Goal: Task Accomplishment & Management: Manage account settings

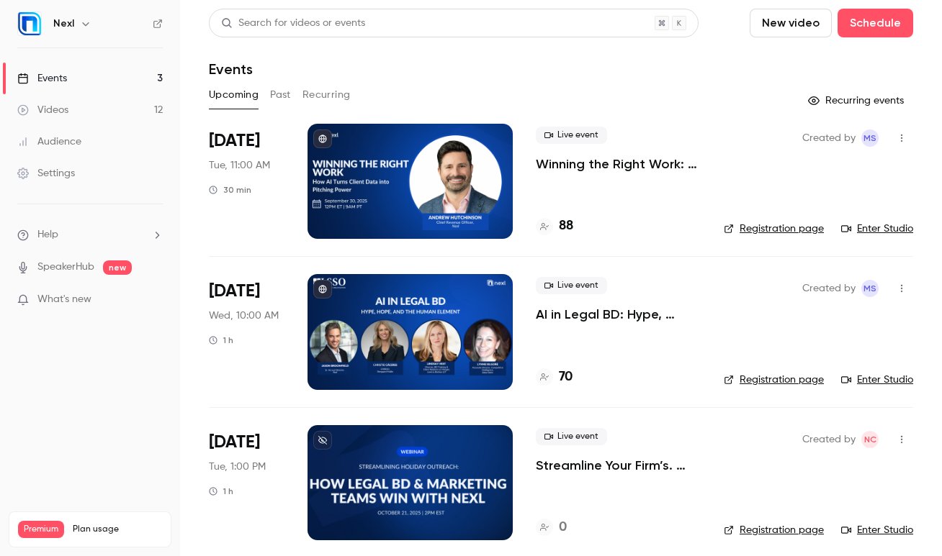
scroll to position [10, 0]
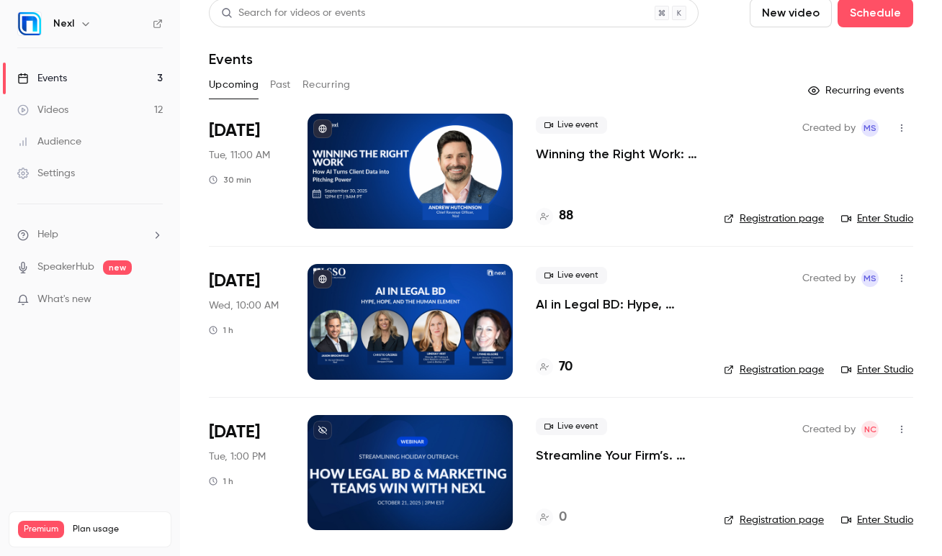
click at [585, 454] on p "Streamline Your Firm’s. Holiday Outreach with Nexl" at bounding box center [618, 455] width 165 height 17
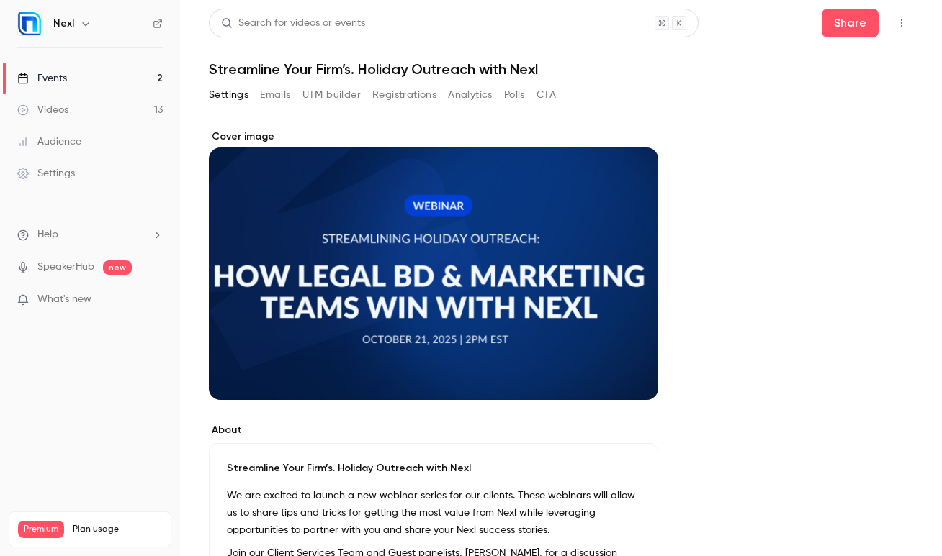
click at [356, 71] on h1 "Streamline Your Firm’s. Holiday Outreach with Nexl" at bounding box center [561, 68] width 704 height 17
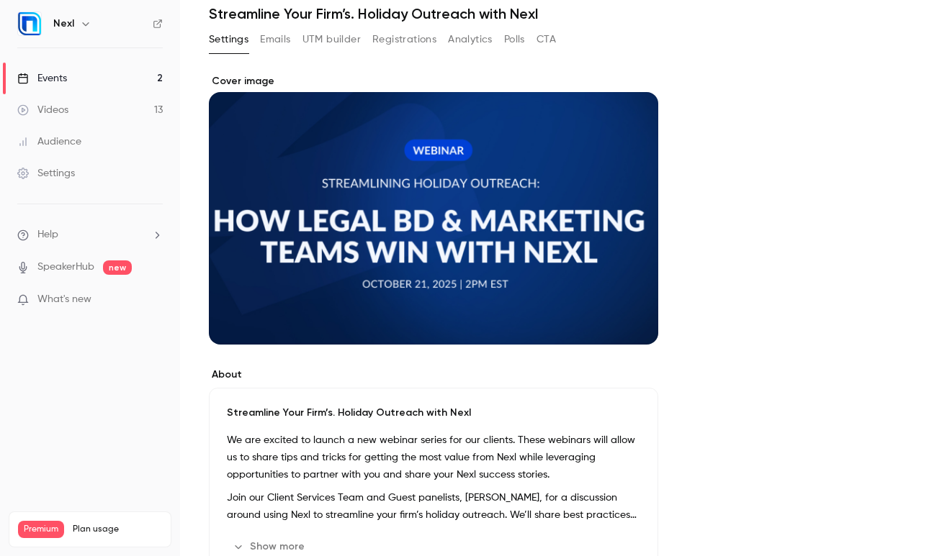
scroll to position [130, 0]
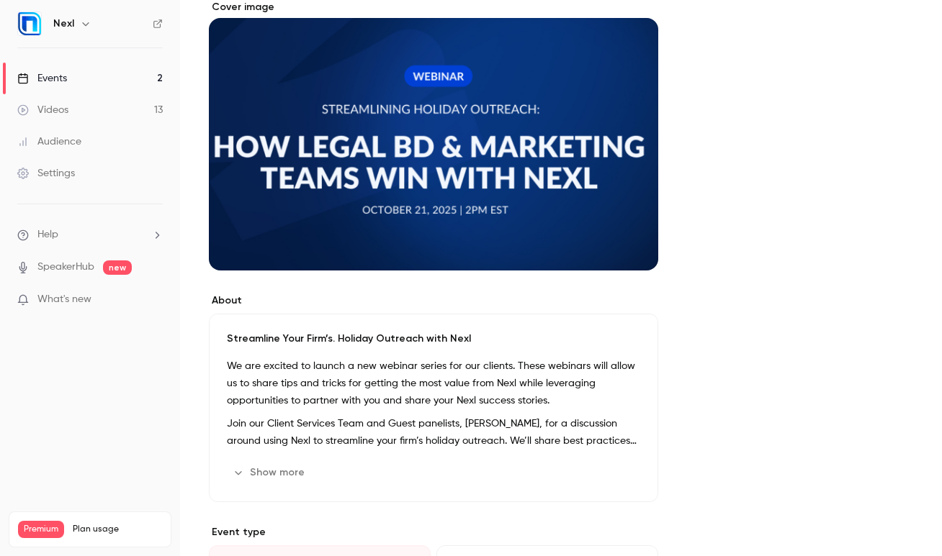
click at [414, 346] on div "Streamline Your Firm’s. Holiday Outreach with Nexl We are excited to launch a n…" at bounding box center [433, 408] width 449 height 189
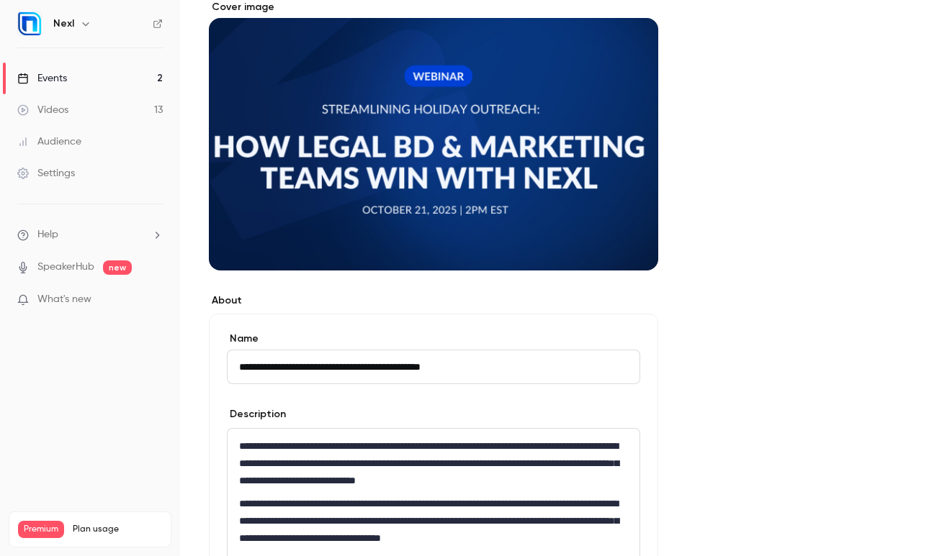
click at [340, 369] on input "**********" at bounding box center [433, 367] width 413 height 35
click at [514, 373] on input "**********" at bounding box center [433, 367] width 413 height 35
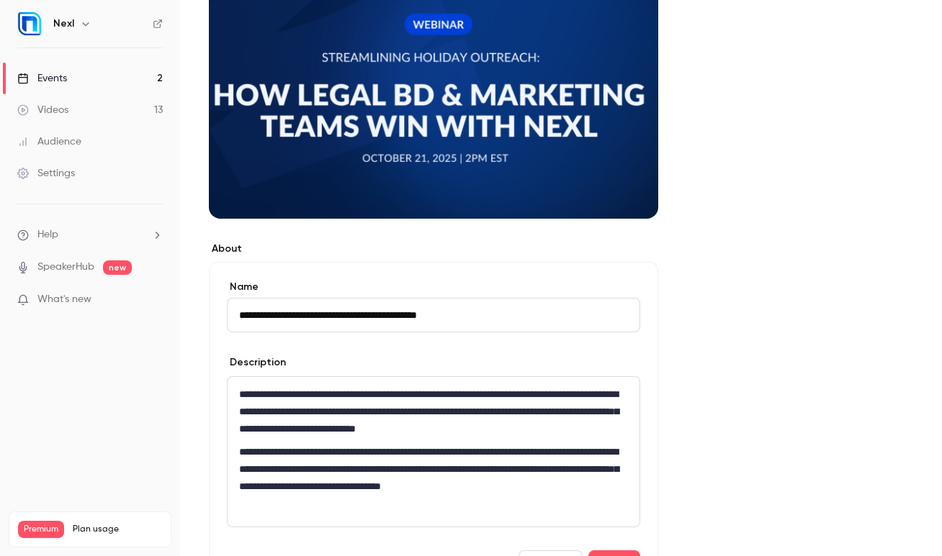
scroll to position [377, 0]
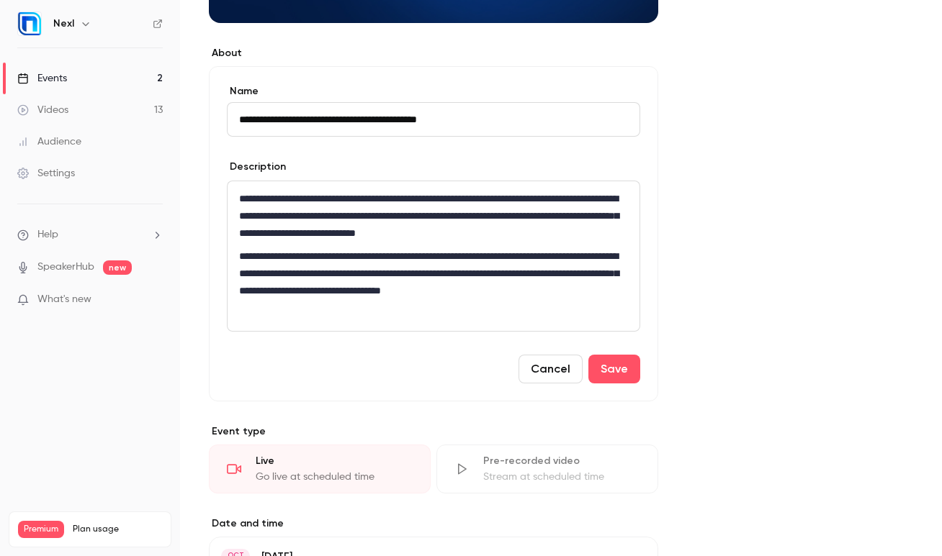
type input "**********"
click at [458, 315] on p "**********" at bounding box center [433, 282] width 389 height 69
click at [614, 376] on button "Save" at bounding box center [614, 369] width 52 height 29
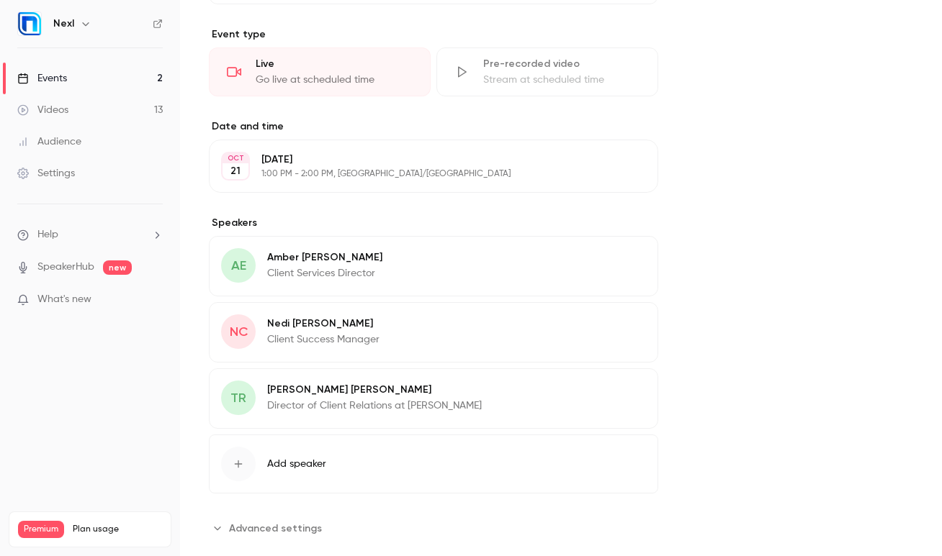
scroll to position [654, 0]
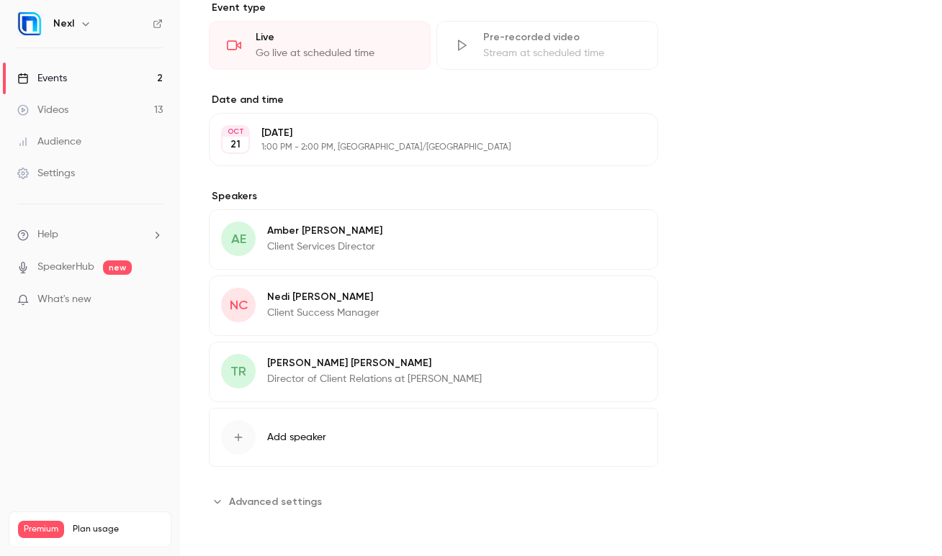
click at [245, 446] on div "button" at bounding box center [238, 437] width 35 height 35
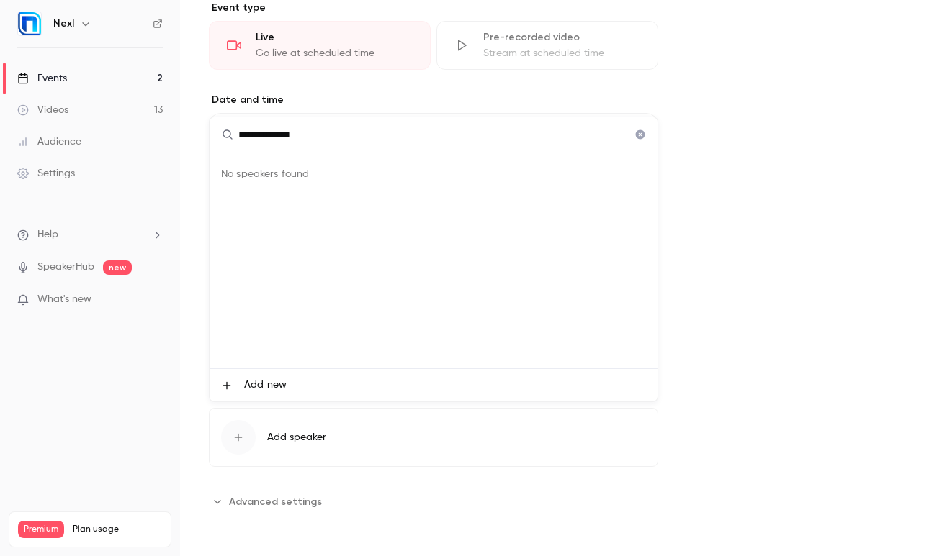
type input "**********"
click at [270, 384] on span "Add new" at bounding box center [265, 385] width 42 height 15
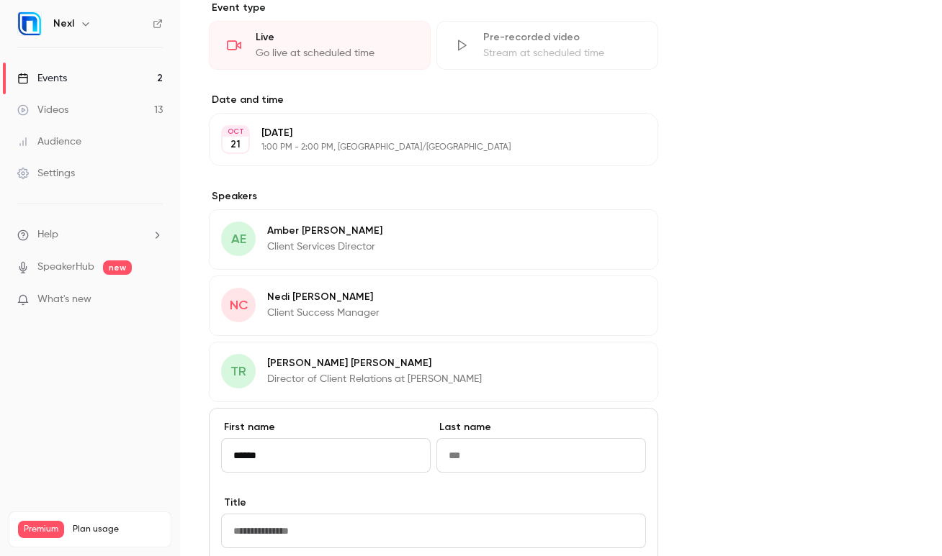
type input "******"
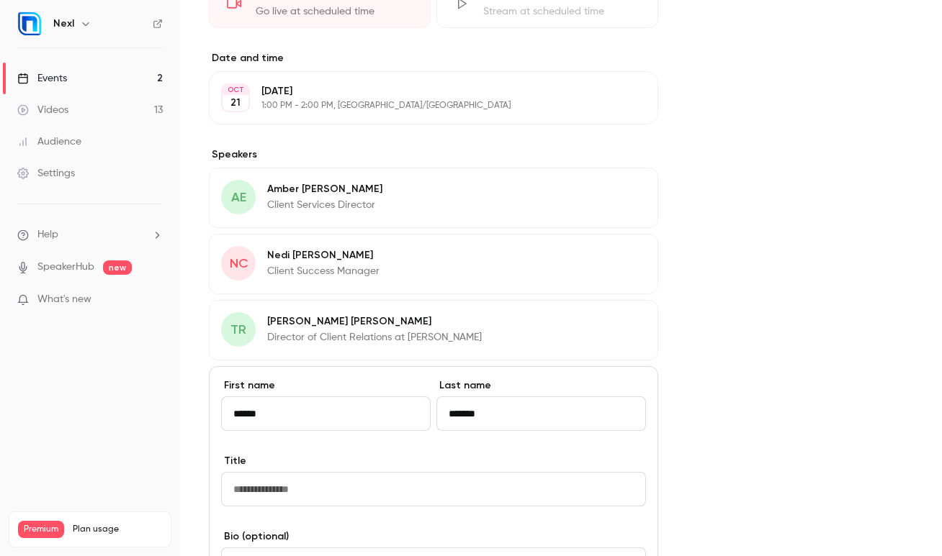
scroll to position [782, 0]
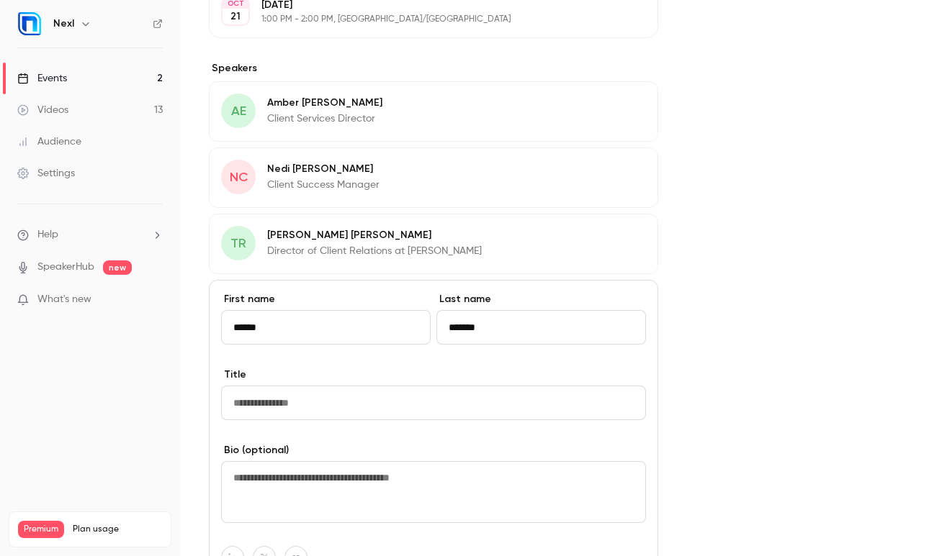
type input "*******"
click at [318, 401] on input "Title" at bounding box center [433, 403] width 425 height 35
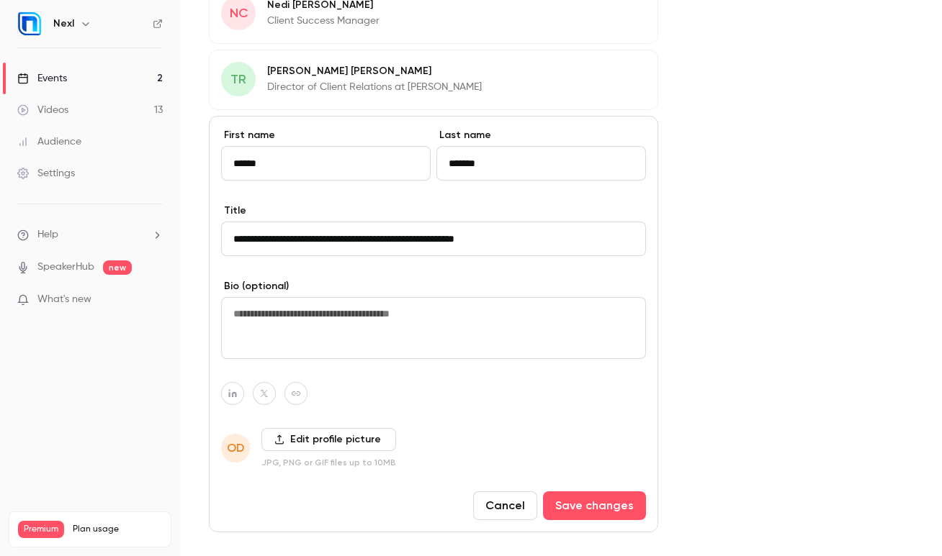
scroll to position [915, 0]
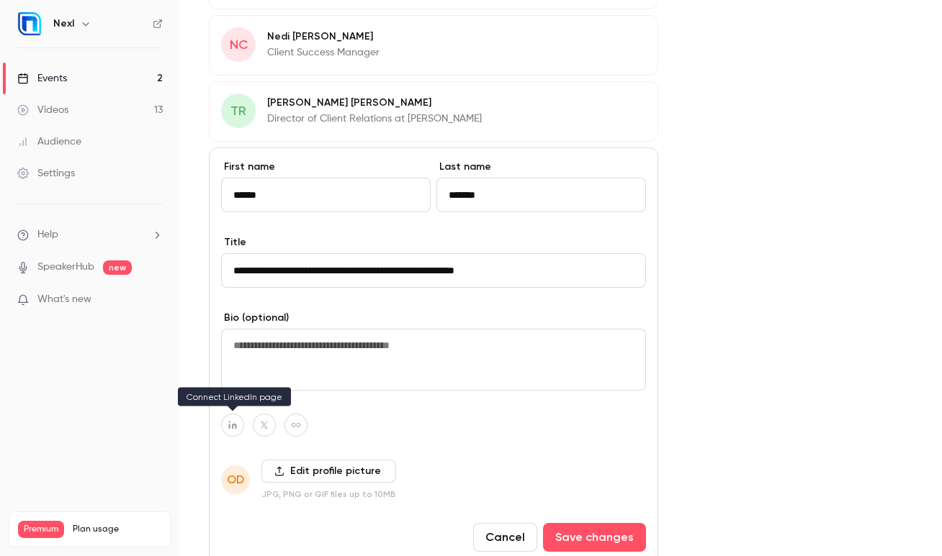
type input "**********"
click at [228, 420] on button "button" at bounding box center [232, 425] width 23 height 23
drag, startPoint x: 735, startPoint y: 285, endPoint x: 728, endPoint y: 279, distance: 9.7
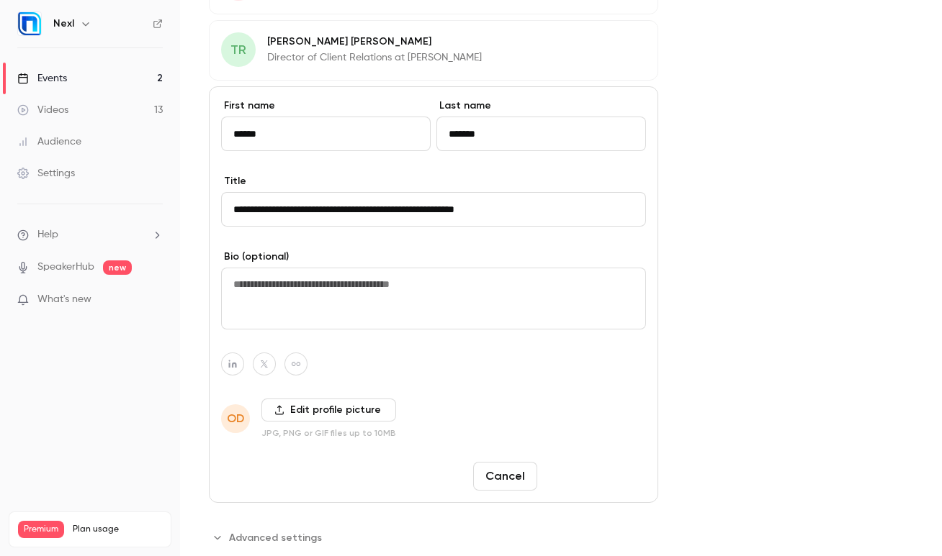
scroll to position [1012, 0]
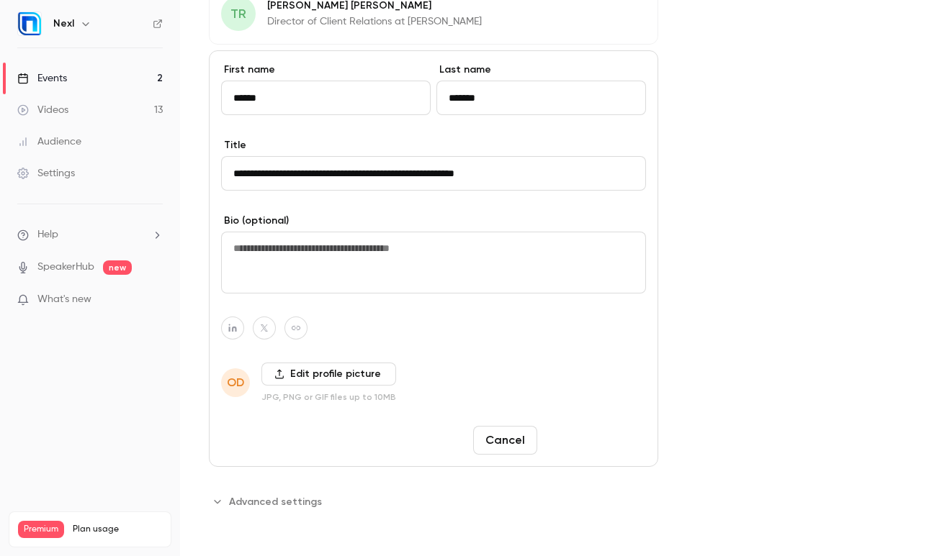
click at [606, 445] on button "Save changes" at bounding box center [594, 440] width 103 height 29
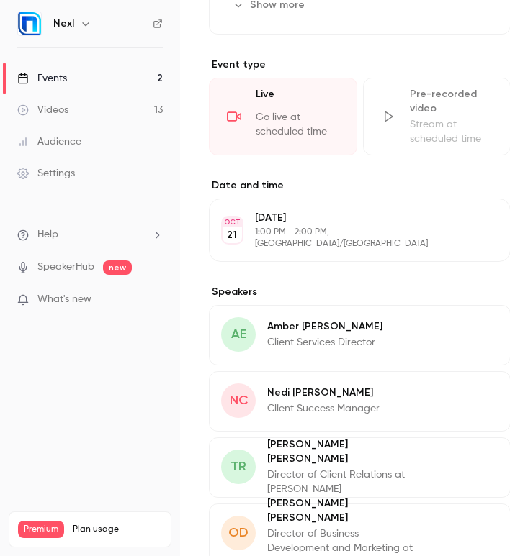
scroll to position [551, 0]
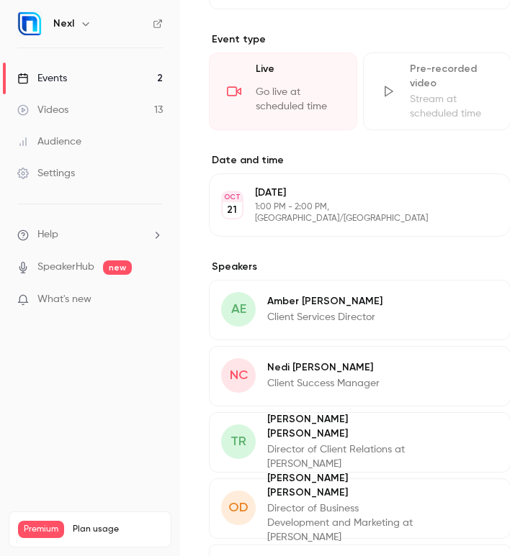
click at [446, 377] on button "Edit" at bounding box center [472, 369] width 53 height 23
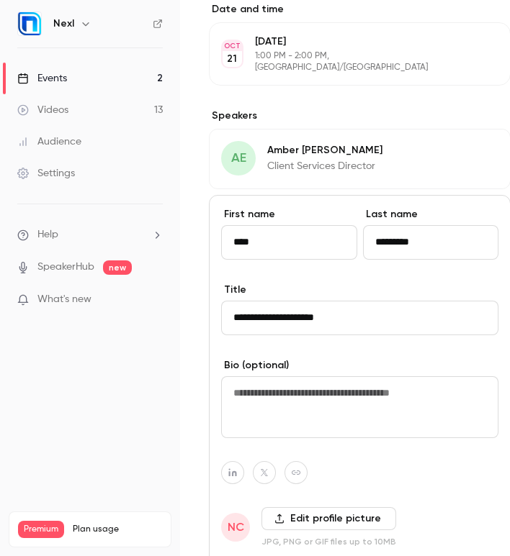
scroll to position [763, 0]
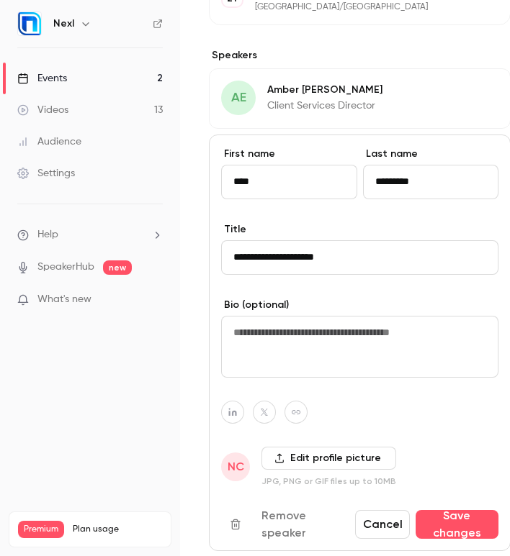
click at [231, 405] on button "button" at bounding box center [232, 412] width 23 height 23
drag, startPoint x: 207, startPoint y: 366, endPoint x: 73, endPoint y: 368, distance: 133.9
click at [72, 368] on body "Nexl Events 2 Videos 13 Audience Settings Help SpeakerHub new What's new Premiu…" at bounding box center [255, 278] width 510 height 556
click at [248, 364] on input "**********" at bounding box center [225, 363] width 147 height 13
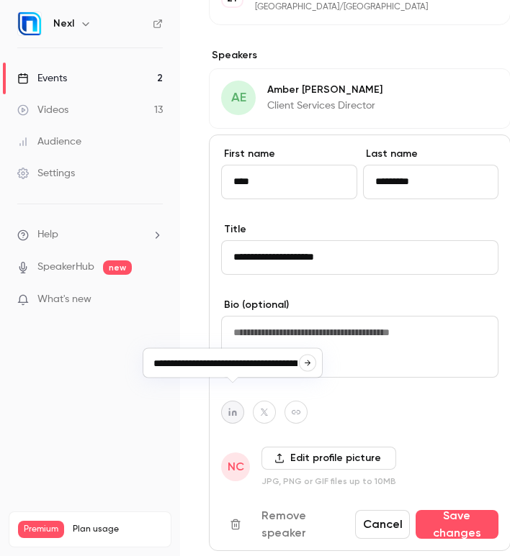
type input "**********"
click at [274, 367] on input "**********" at bounding box center [225, 363] width 147 height 13
paste input "**********"
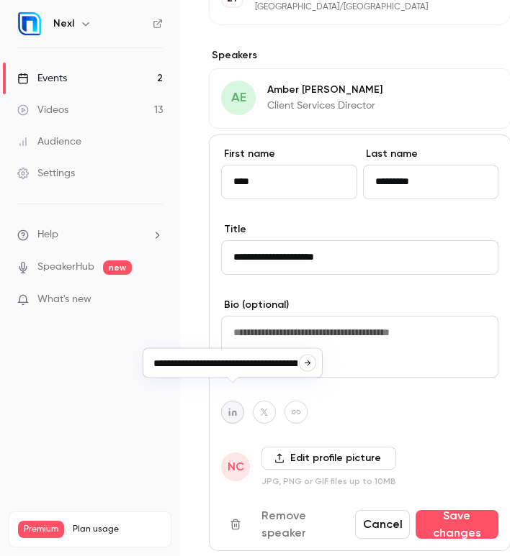
click at [302, 363] on button "button" at bounding box center [307, 363] width 17 height 17
type input "**********"
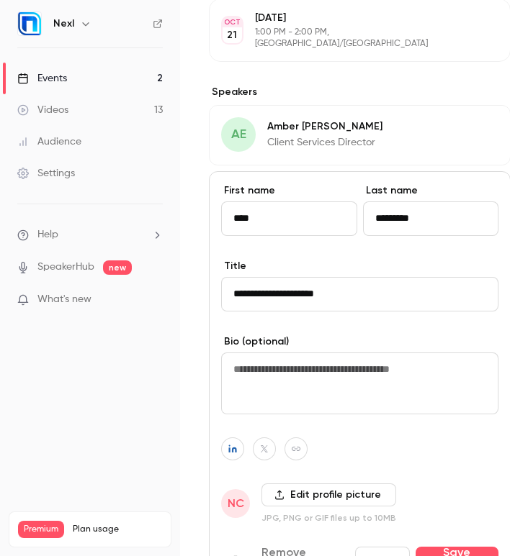
scroll to position [726, 0]
click at [320, 484] on label "Edit profile picture" at bounding box center [328, 495] width 135 height 23
click at [0, 0] on input "Edit profile picture" at bounding box center [0, 0] width 0 height 0
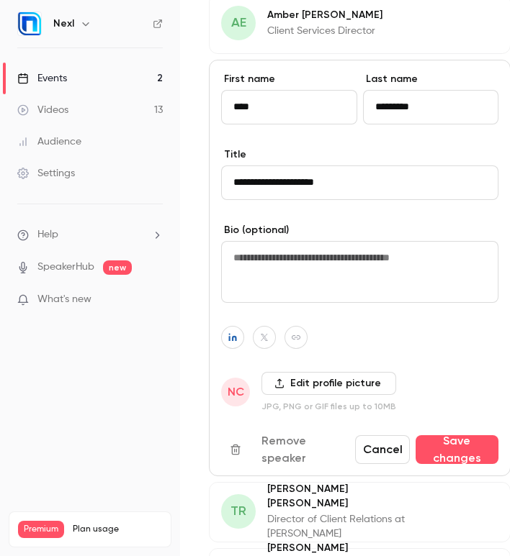
scroll to position [839, 0]
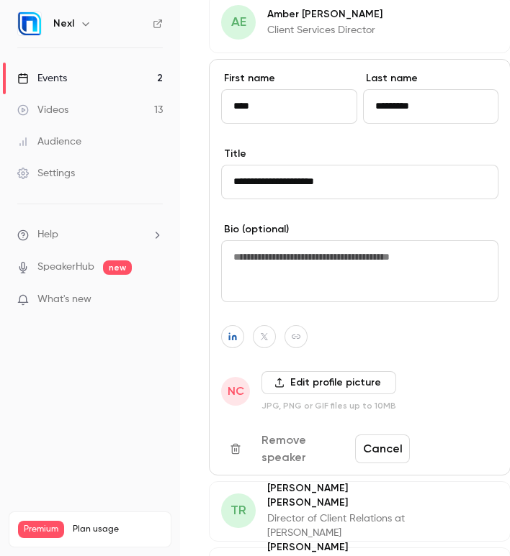
click at [443, 435] on button "Save changes" at bounding box center [456, 449] width 83 height 29
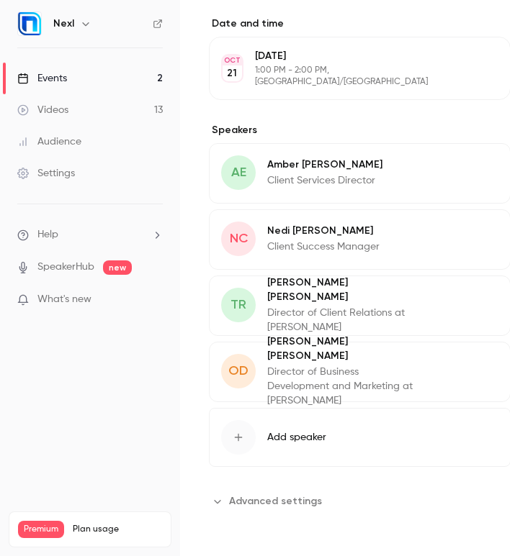
scroll to position [694, 0]
click at [446, 302] on button "Edit" at bounding box center [472, 299] width 53 height 23
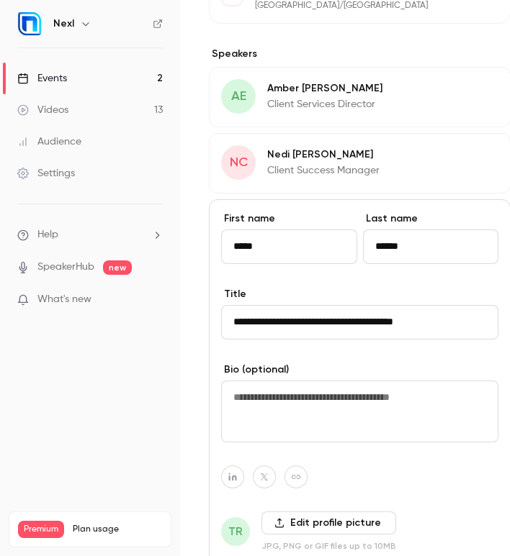
scroll to position [805, 0]
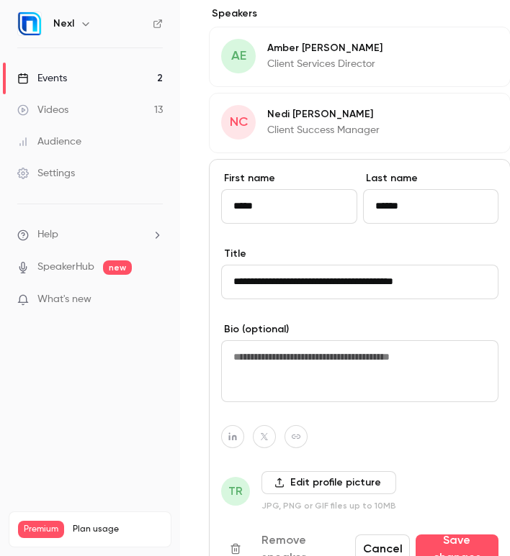
click at [282, 478] on icon at bounding box center [279, 483] width 10 height 10
click at [0, 0] on input "Edit profile picture" at bounding box center [0, 0] width 0 height 0
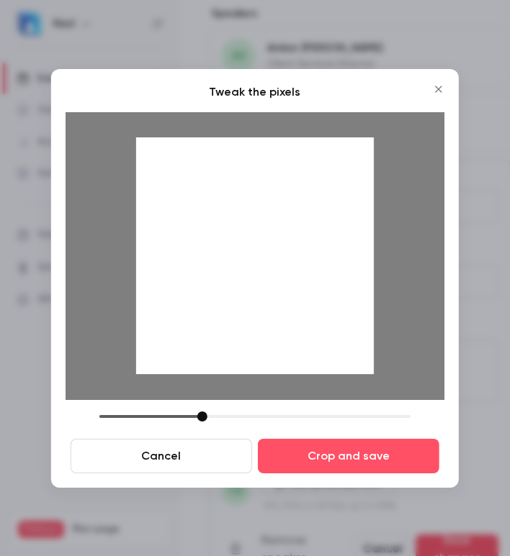
drag, startPoint x: 326, startPoint y: 328, endPoint x: 329, endPoint y: 361, distance: 33.2
click at [329, 361] on div at bounding box center [254, 255] width 237 height 237
drag, startPoint x: 209, startPoint y: 416, endPoint x: 225, endPoint y: 417, distance: 16.6
click at [225, 417] on div at bounding box center [254, 417] width 311 height 10
drag, startPoint x: 289, startPoint y: 308, endPoint x: 289, endPoint y: 338, distance: 29.5
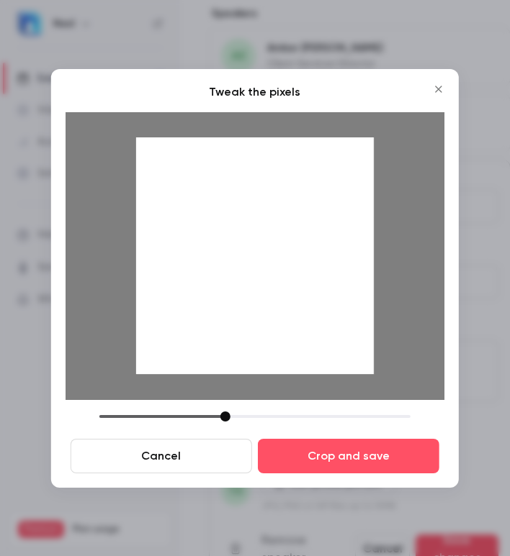
click at [289, 338] on div at bounding box center [254, 255] width 237 height 237
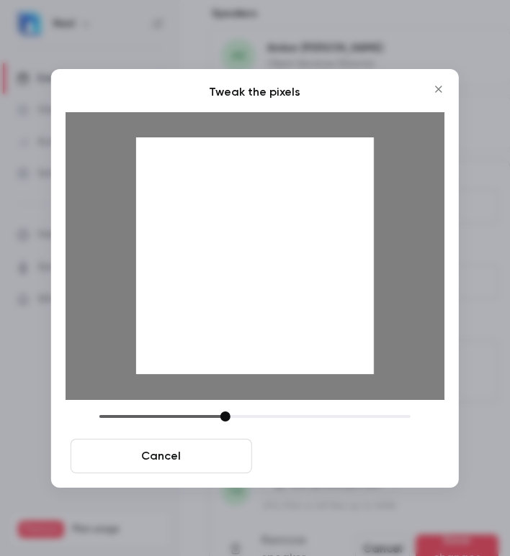
click at [342, 453] on button "Crop and save" at bounding box center [348, 456] width 181 height 35
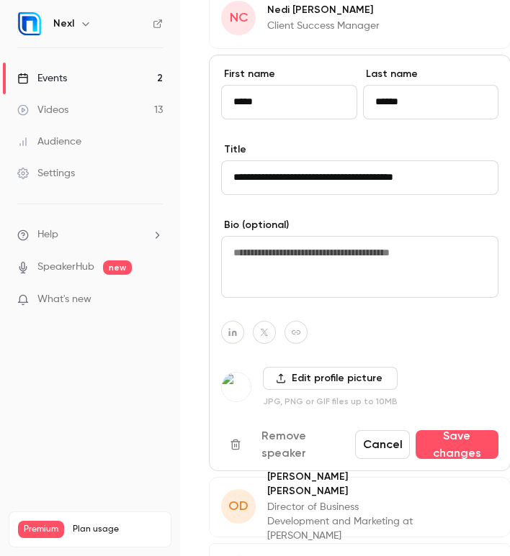
scroll to position [914, 0]
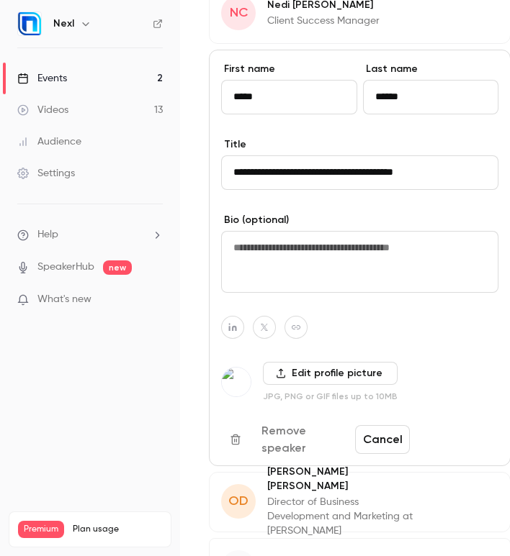
click at [446, 425] on button "Save changes" at bounding box center [456, 439] width 83 height 29
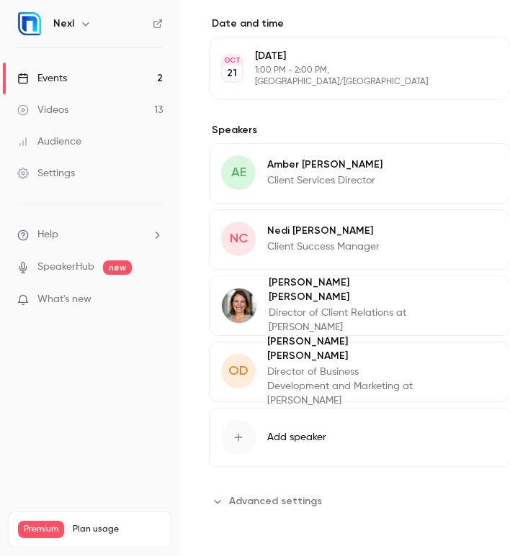
scroll to position [694, 0]
click at [446, 359] on button "Edit" at bounding box center [472, 365] width 53 height 23
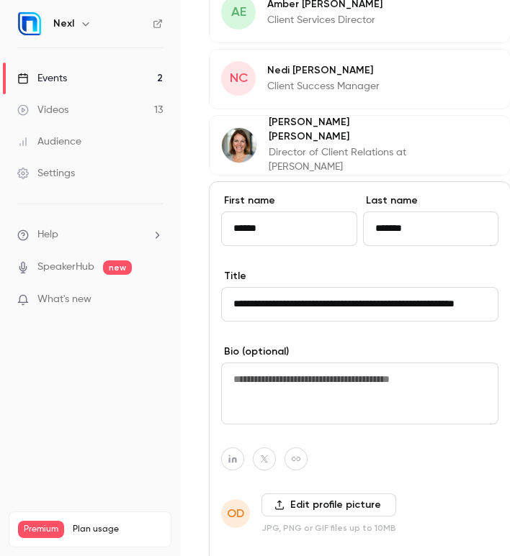
scroll to position [929, 0]
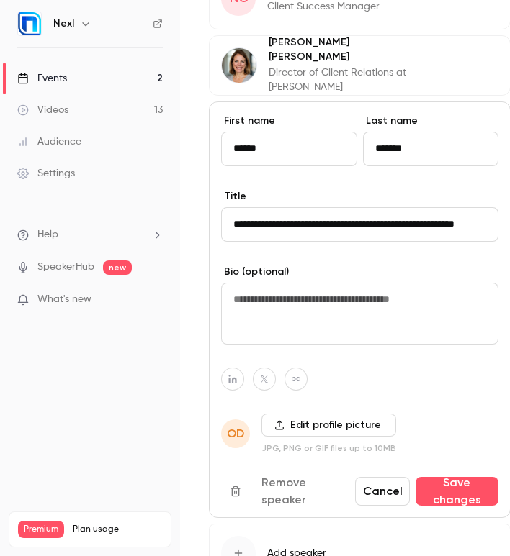
click at [302, 414] on label "Edit profile picture" at bounding box center [328, 425] width 135 height 23
click at [0, 0] on input "Edit profile picture" at bounding box center [0, 0] width 0 height 0
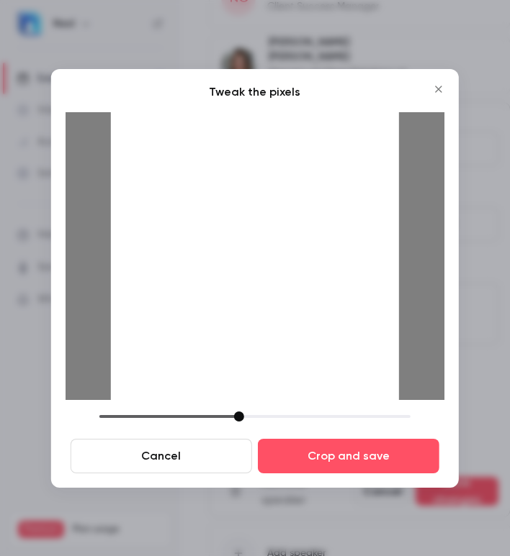
drag, startPoint x: 207, startPoint y: 418, endPoint x: 241, endPoint y: 419, distance: 34.6
click at [241, 419] on div at bounding box center [239, 417] width 10 height 10
drag, startPoint x: 290, startPoint y: 337, endPoint x: 294, endPoint y: 374, distance: 37.0
click at [294, 374] on div at bounding box center [255, 256] width 288 height 288
drag, startPoint x: 240, startPoint y: 412, endPoint x: 263, endPoint y: 408, distance: 23.3
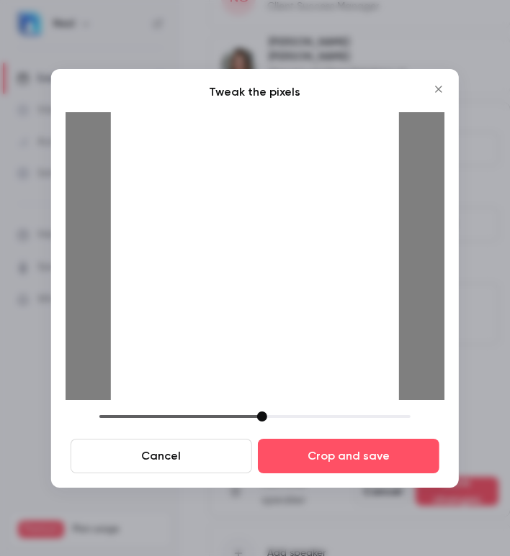
click at [263, 408] on div "Tweak the pixels Cancel Crop and save" at bounding box center [255, 279] width 379 height 390
drag, startPoint x: 261, startPoint y: 410, endPoint x: 253, endPoint y: 409, distance: 7.2
click at [253, 409] on div "Tweak the pixels Cancel Crop and save" at bounding box center [255, 279] width 379 height 390
click at [256, 412] on div at bounding box center [258, 417] width 10 height 10
drag, startPoint x: 317, startPoint y: 286, endPoint x: 316, endPoint y: 297, distance: 11.6
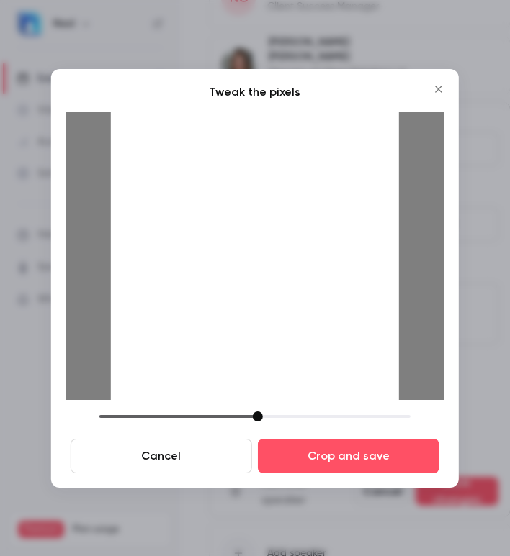
click at [317, 297] on div at bounding box center [255, 256] width 288 height 288
click at [304, 292] on div at bounding box center [255, 256] width 288 height 288
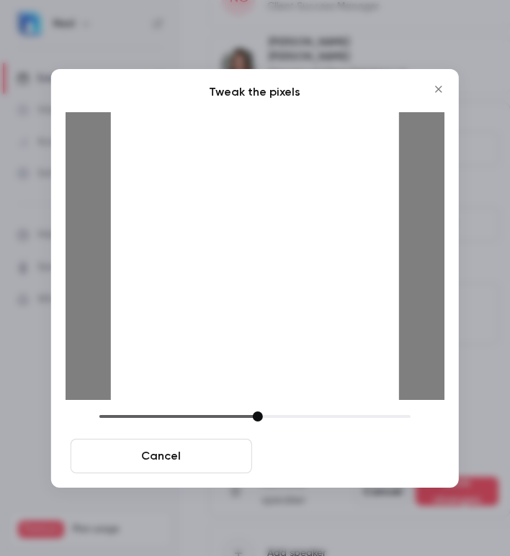
click at [371, 441] on button "Crop and save" at bounding box center [348, 456] width 181 height 35
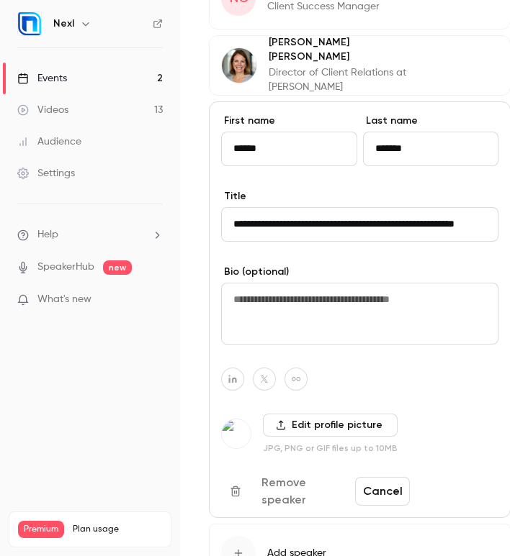
click at [441, 477] on button "Save changes" at bounding box center [456, 491] width 83 height 29
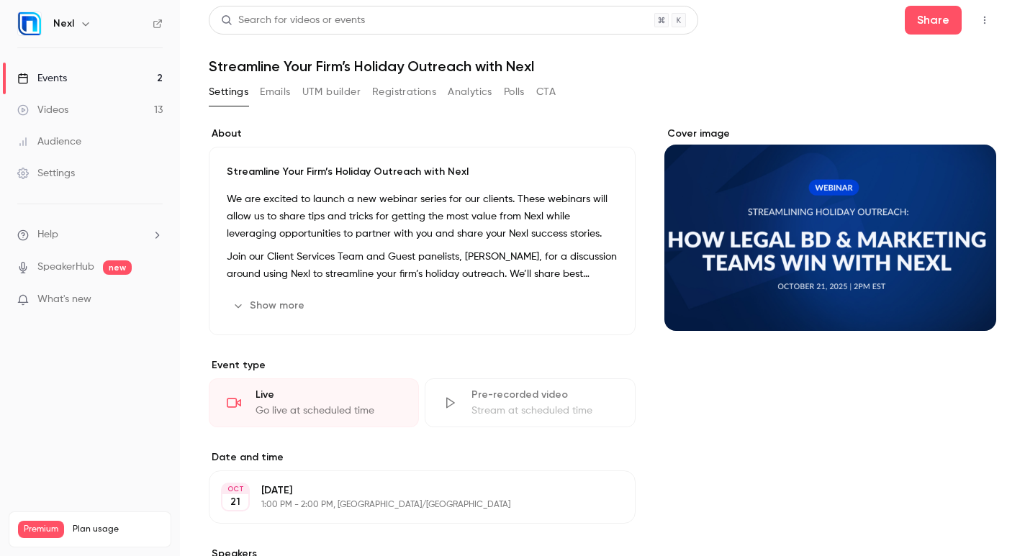
scroll to position [0, 0]
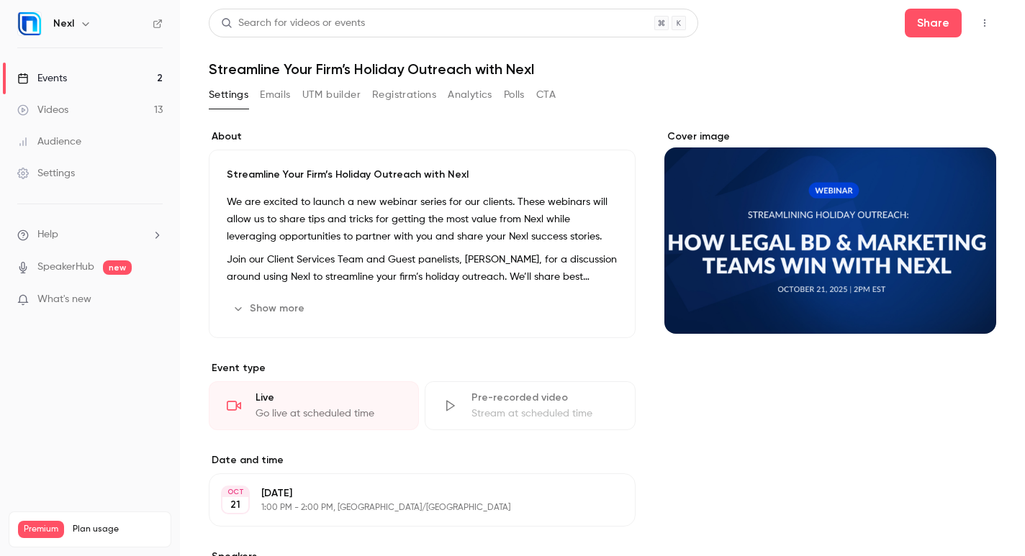
click at [272, 96] on button "Emails" at bounding box center [275, 95] width 30 height 23
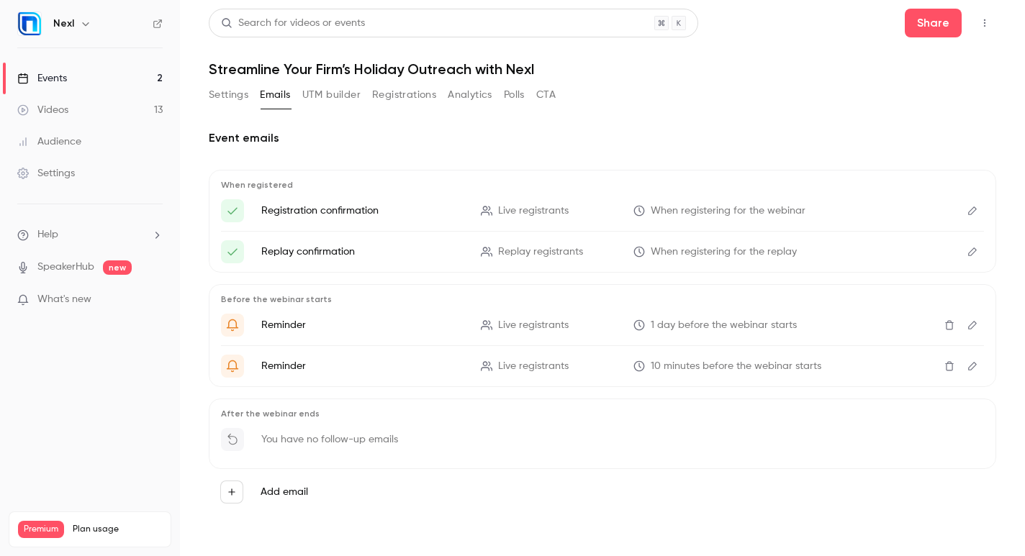
click at [553, 101] on button "CTA" at bounding box center [545, 95] width 19 height 23
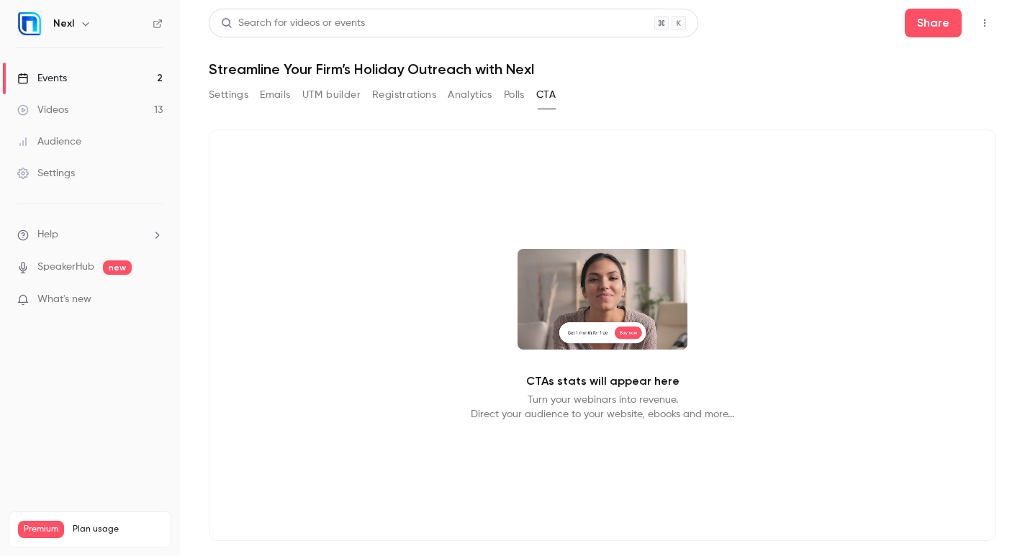
scroll to position [28, 0]
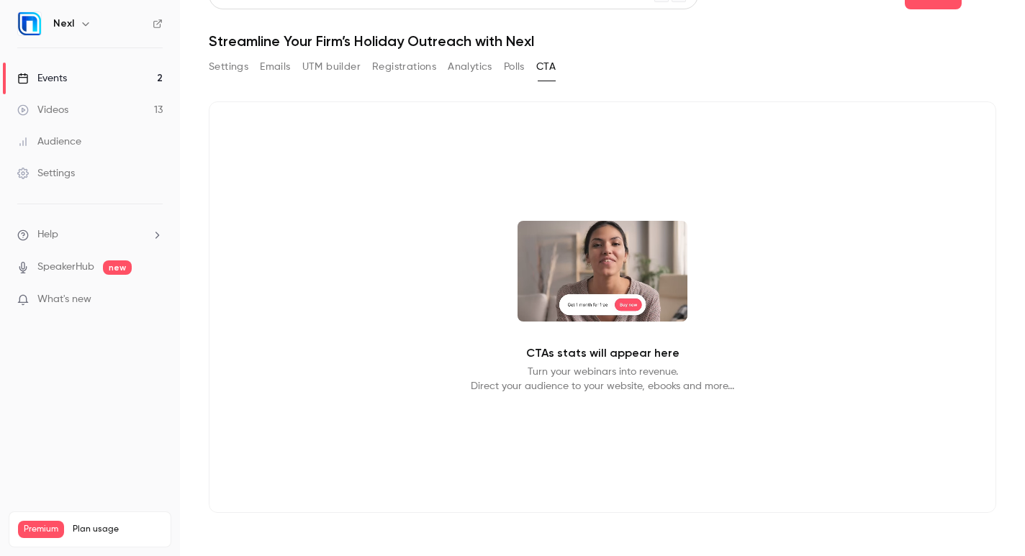
click at [216, 66] on button "Settings" at bounding box center [229, 66] width 40 height 23
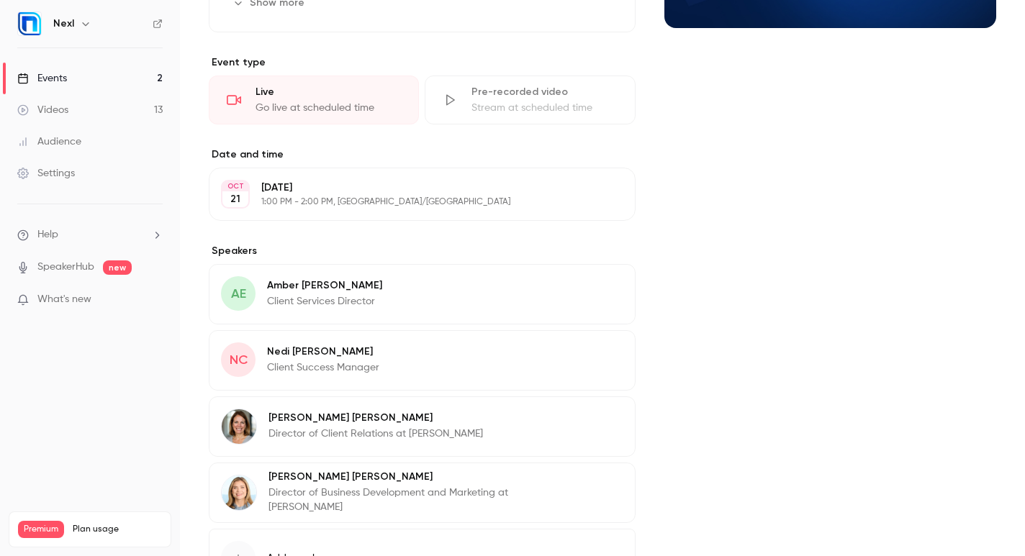
scroll to position [427, 0]
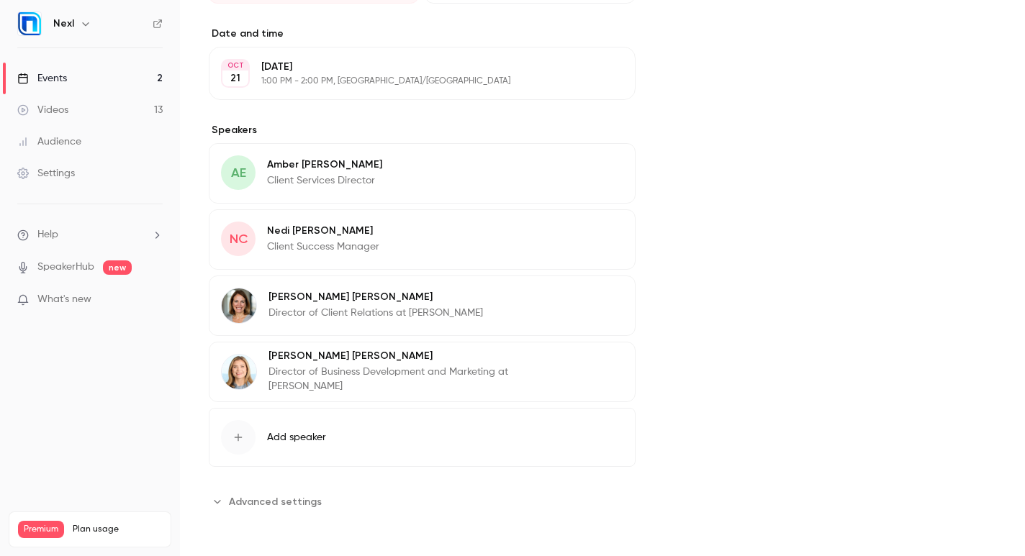
click at [271, 510] on button "Advanced settings" at bounding box center [270, 501] width 122 height 23
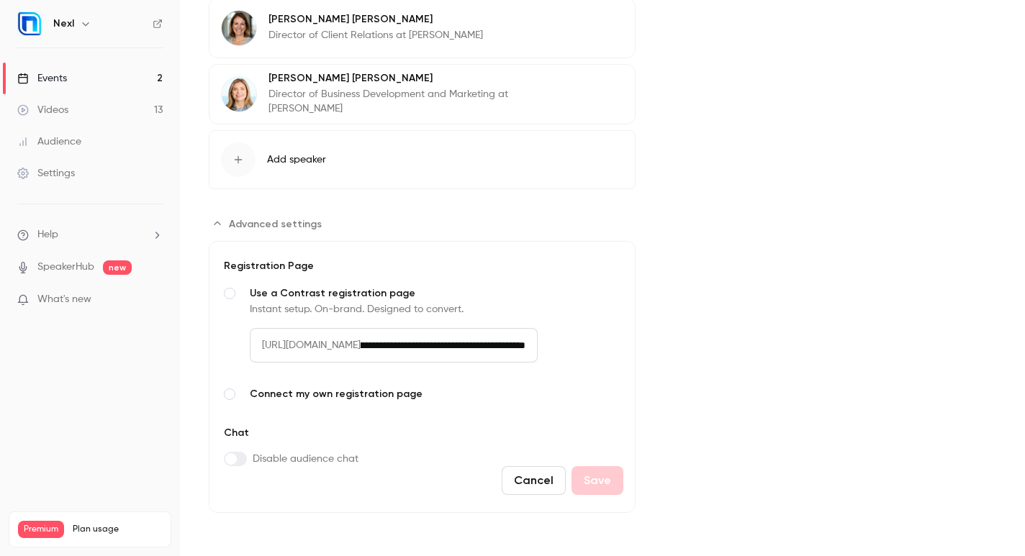
scroll to position [0, 99]
drag, startPoint x: 471, startPoint y: 338, endPoint x: 613, endPoint y: 338, distance: 142.5
click at [538, 338] on input "**********" at bounding box center [449, 345] width 177 height 35
click at [538, 339] on input "**********" at bounding box center [449, 345] width 177 height 35
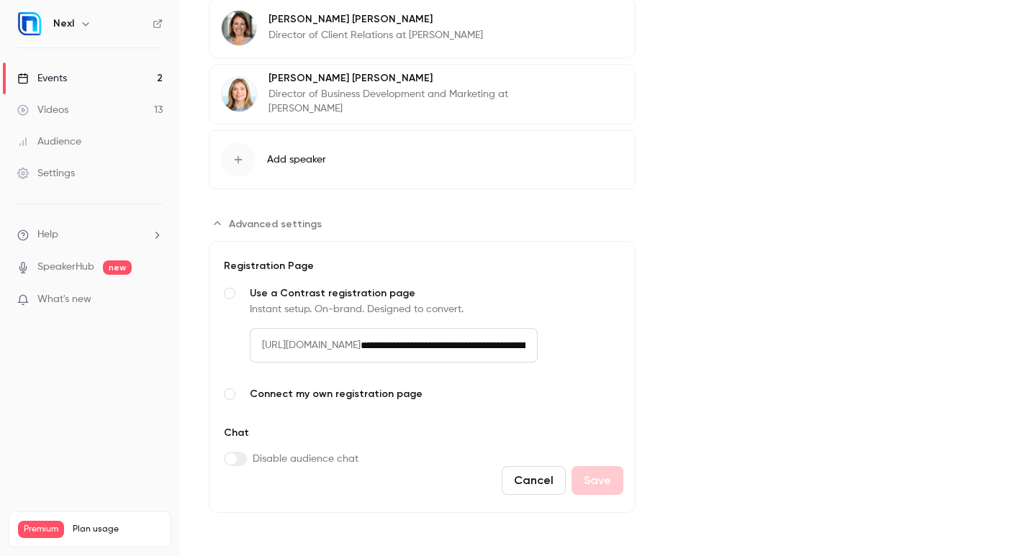
click at [511, 469] on button "Cancel" at bounding box center [534, 480] width 64 height 29
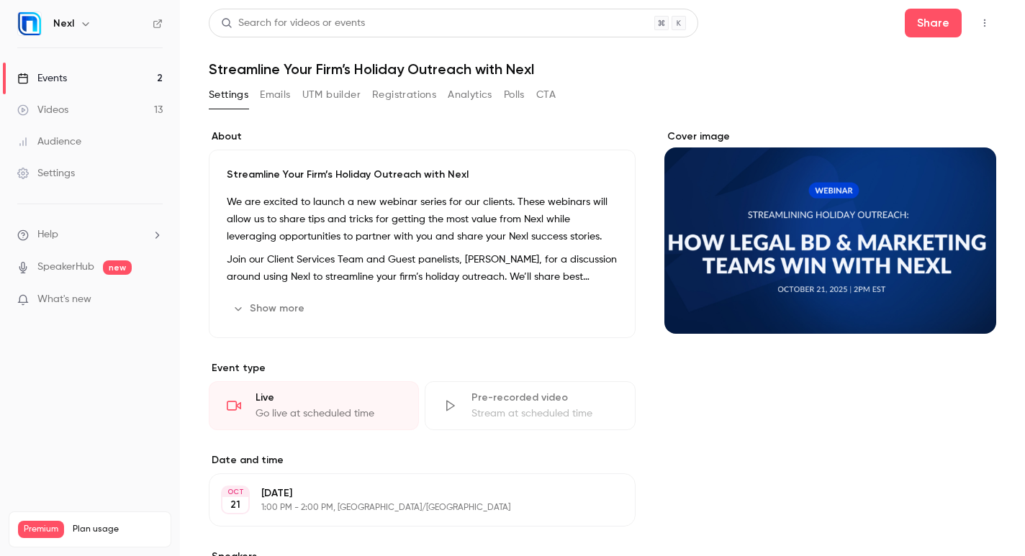
click at [941, 26] on button "button" at bounding box center [984, 23] width 23 height 23
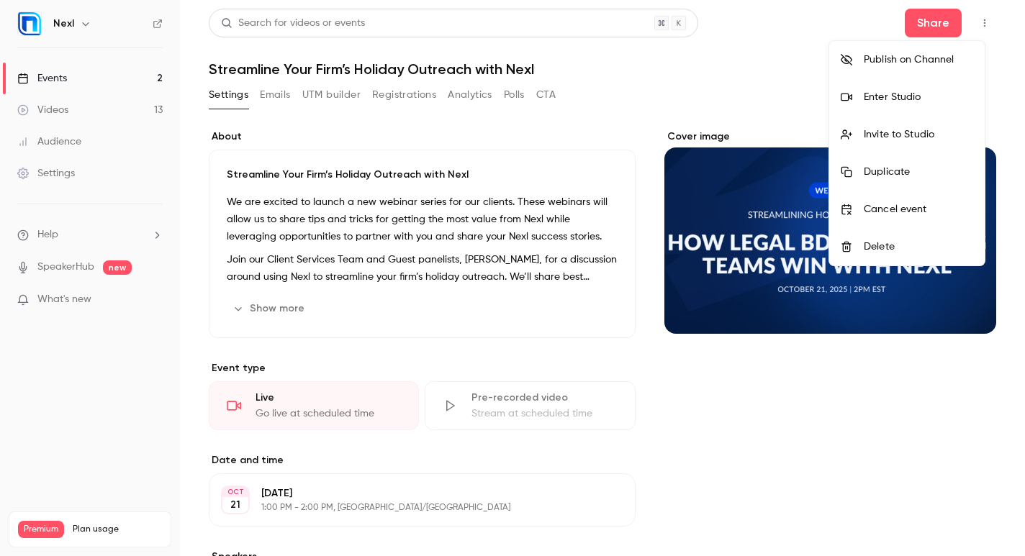
click at [716, 58] on div at bounding box center [512, 278] width 1025 height 556
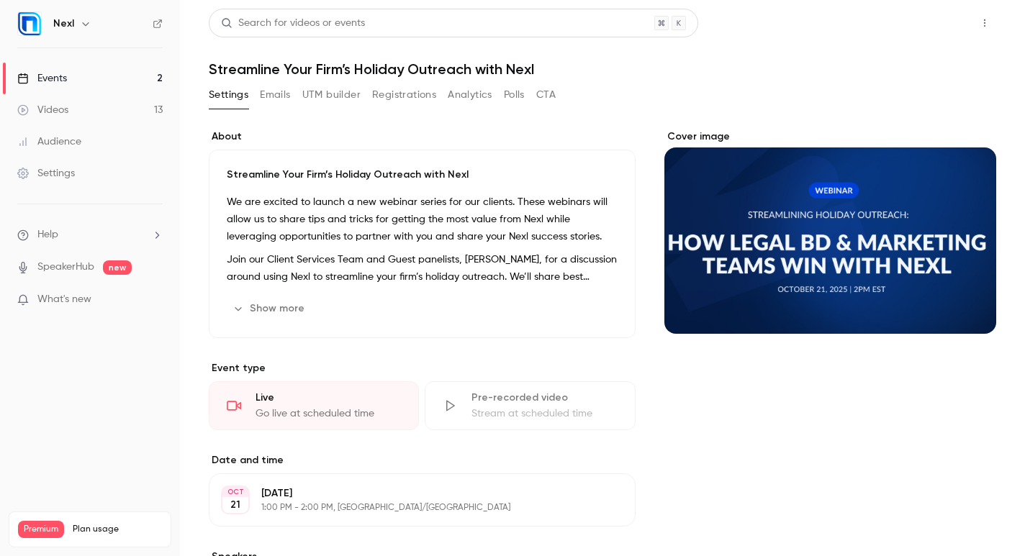
click at [932, 31] on button "Share" at bounding box center [933, 23] width 57 height 29
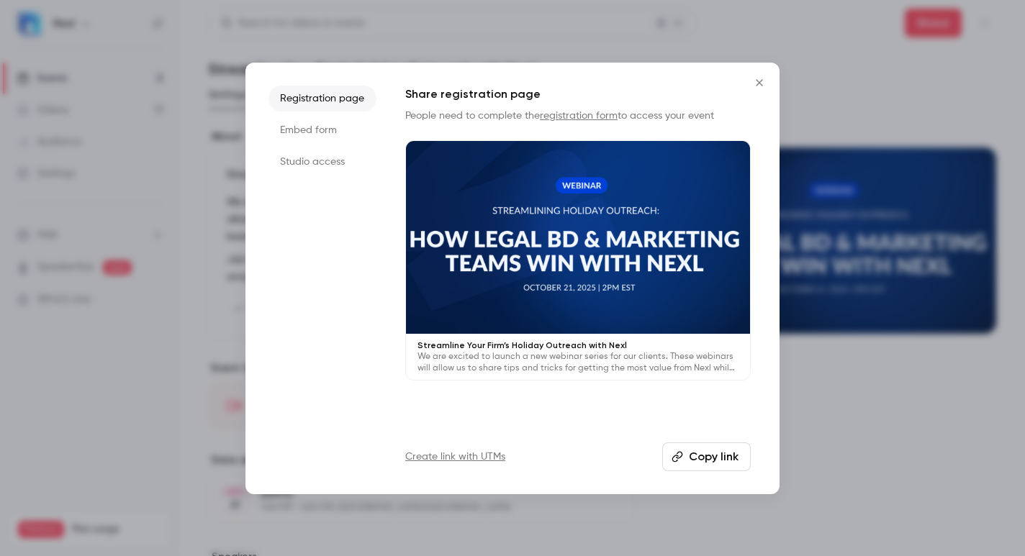
click at [687, 453] on button "Copy link" at bounding box center [706, 457] width 89 height 29
click at [758, 82] on icon "Close" at bounding box center [759, 82] width 6 height 6
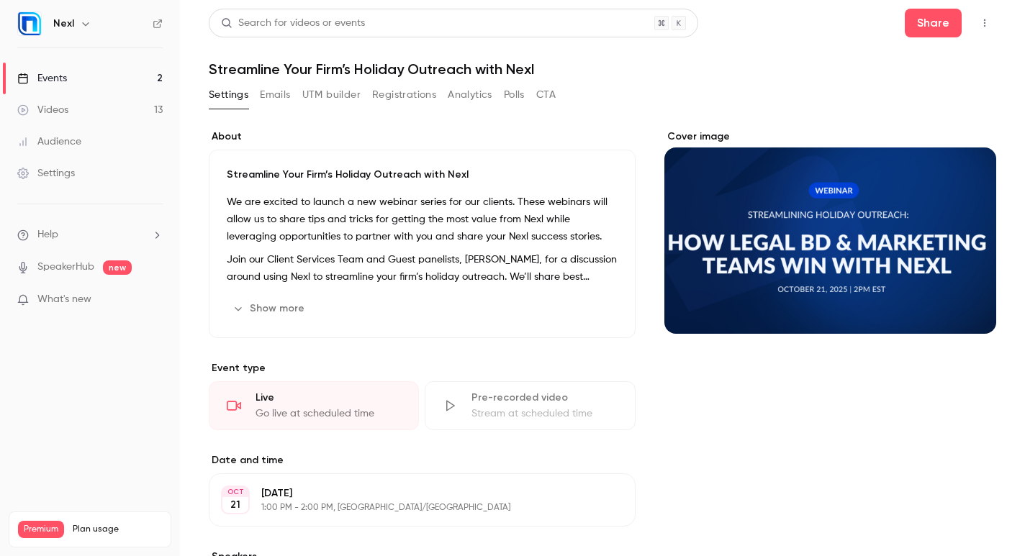
click at [962, 309] on icon "Cover image" at bounding box center [970, 308] width 16 height 12
click at [403, 97] on button "Registrations" at bounding box center [404, 95] width 64 height 23
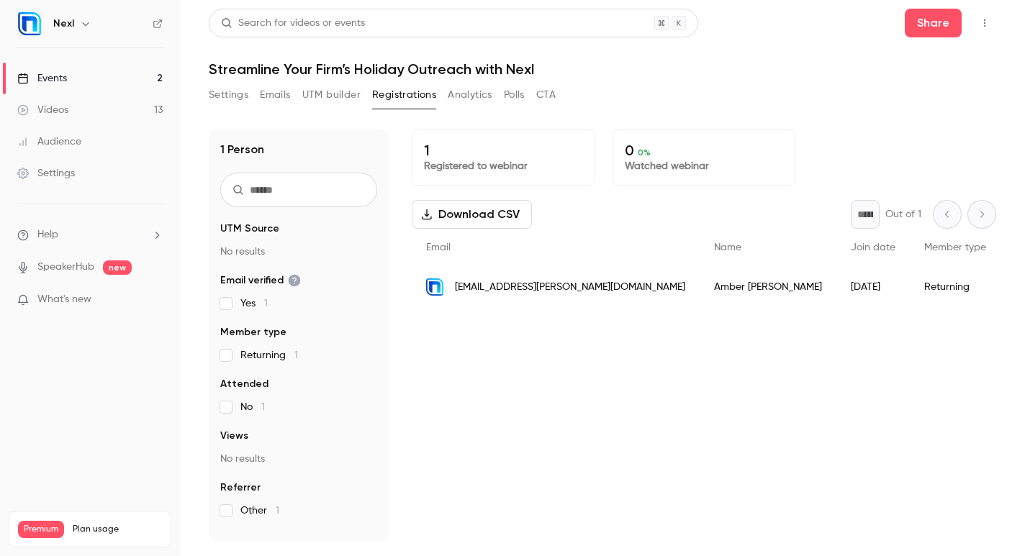
click at [240, 94] on button "Settings" at bounding box center [229, 95] width 40 height 23
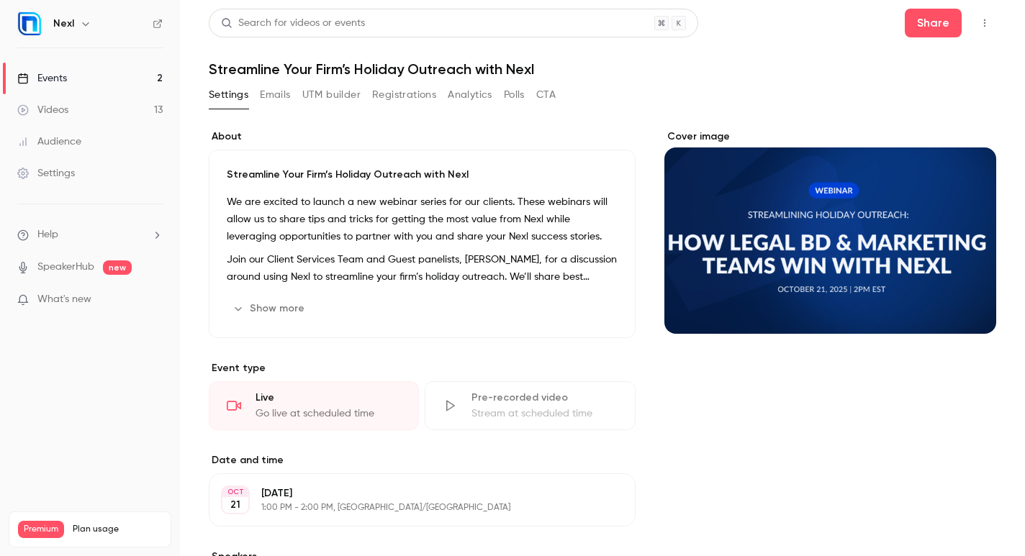
click at [962, 307] on icon "Cover image" at bounding box center [970, 308] width 16 height 12
click at [962, 302] on icon "Cover image" at bounding box center [970, 308] width 16 height 12
click at [962, 307] on icon "Cover image" at bounding box center [970, 308] width 16 height 12
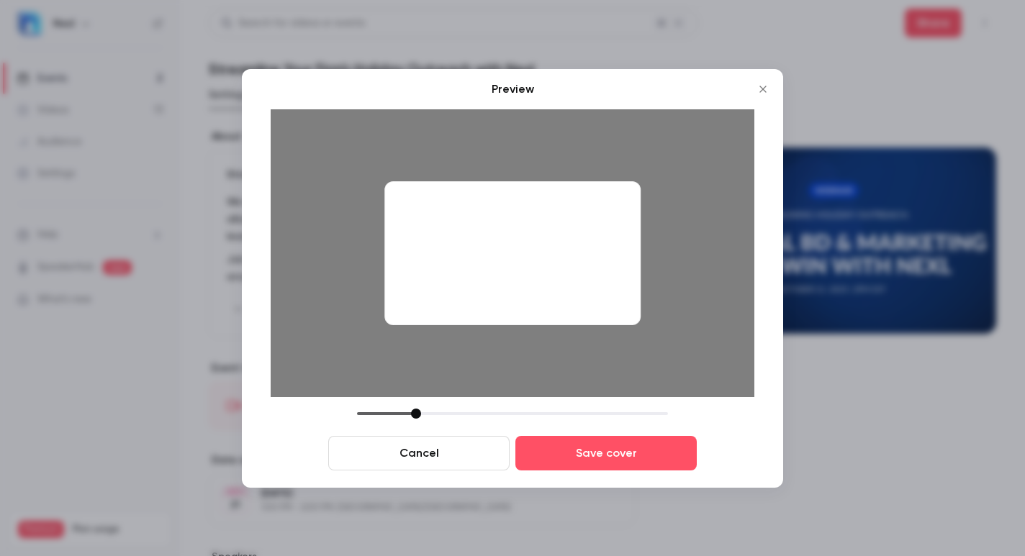
drag, startPoint x: 464, startPoint y: 411, endPoint x: 421, endPoint y: 397, distance: 45.3
click at [421, 397] on div "Preview Cancel Save cover" at bounding box center [513, 276] width 484 height 390
click at [434, 454] on button "Cancel" at bounding box center [418, 453] width 181 height 35
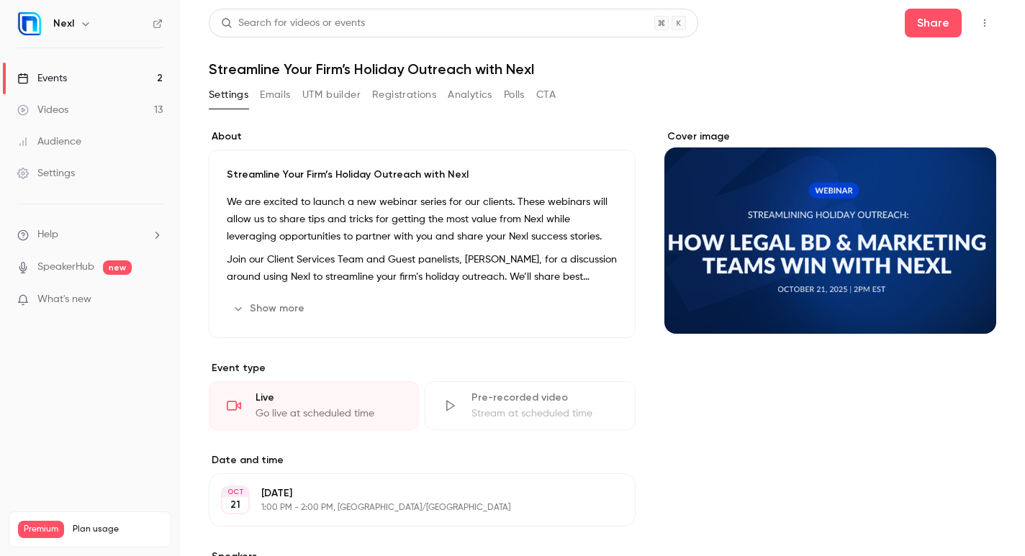
click at [962, 308] on icon "Cover image" at bounding box center [970, 308] width 16 height 12
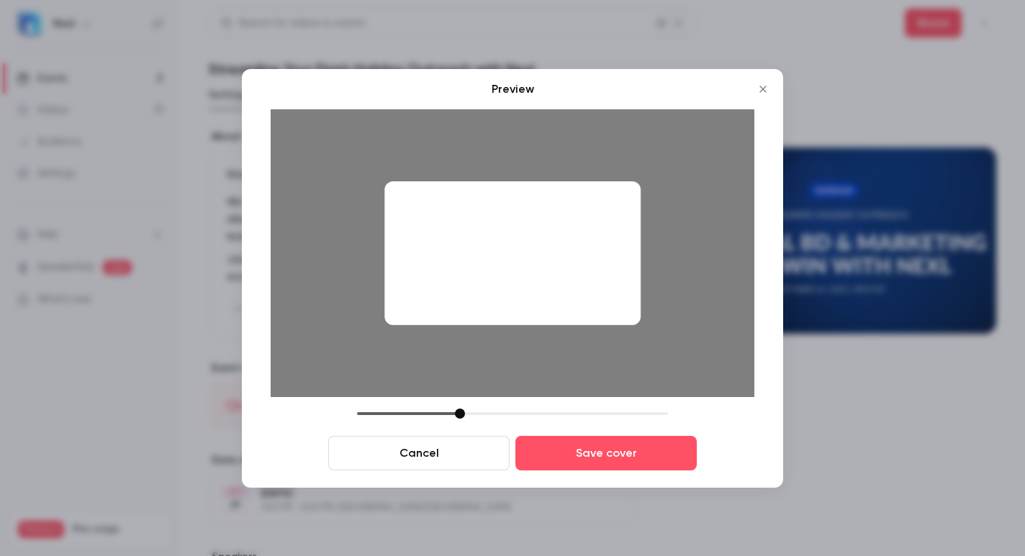
click at [757, 84] on icon "Close" at bounding box center [762, 90] width 17 height 12
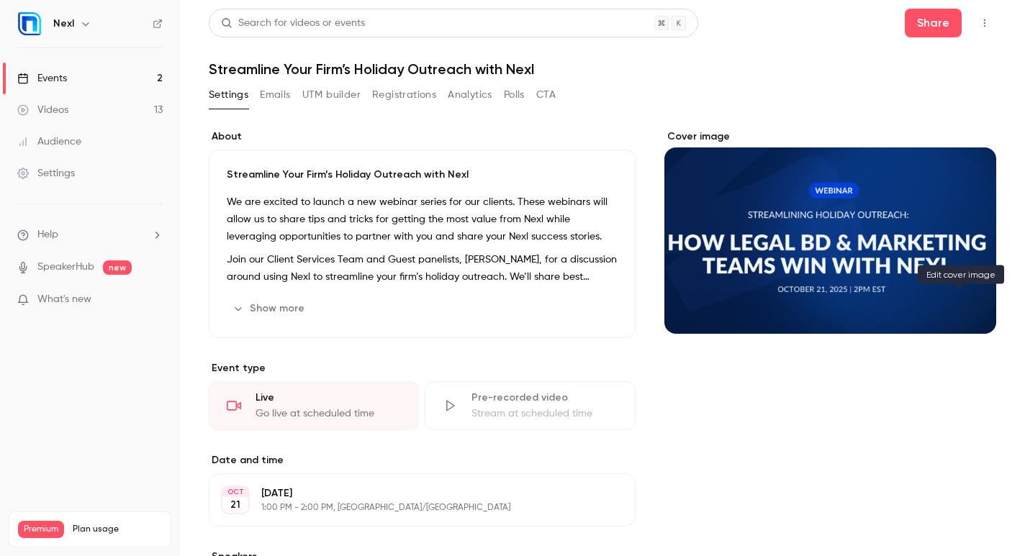
click at [962, 307] on icon "Cover image" at bounding box center [970, 308] width 16 height 12
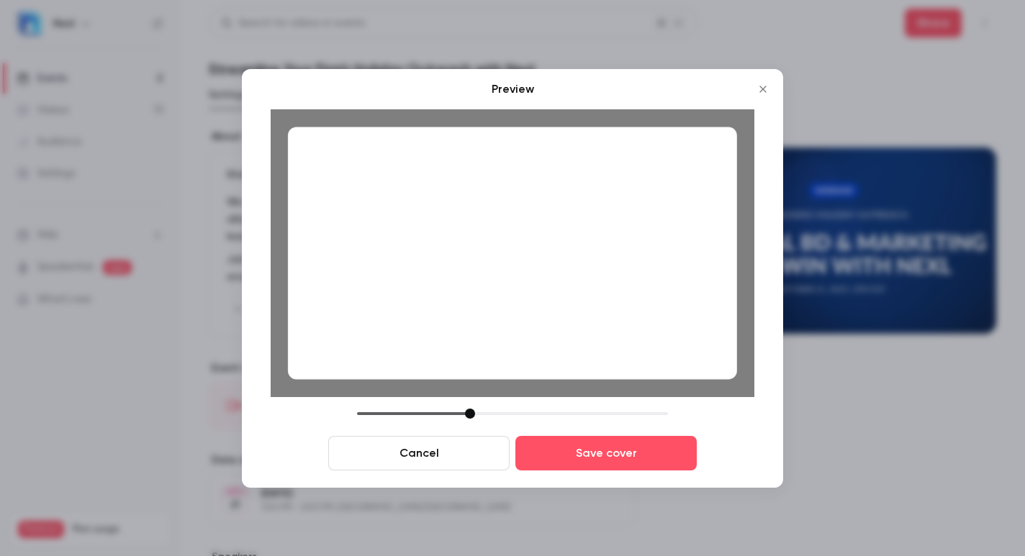
drag, startPoint x: 462, startPoint y: 413, endPoint x: 473, endPoint y: 415, distance: 11.0
click at [473, 415] on div at bounding box center [470, 414] width 10 height 10
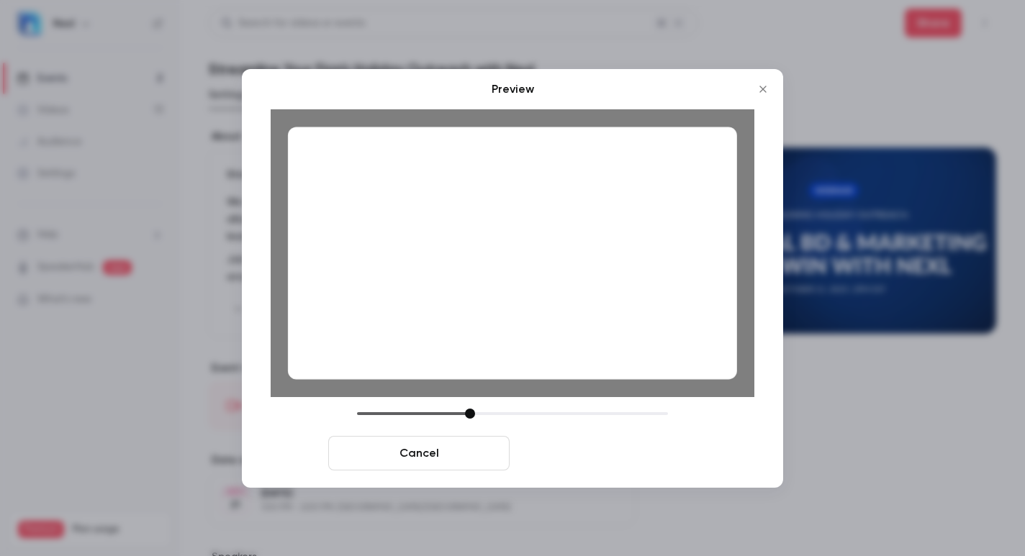
click at [655, 459] on button "Save cover" at bounding box center [605, 453] width 181 height 35
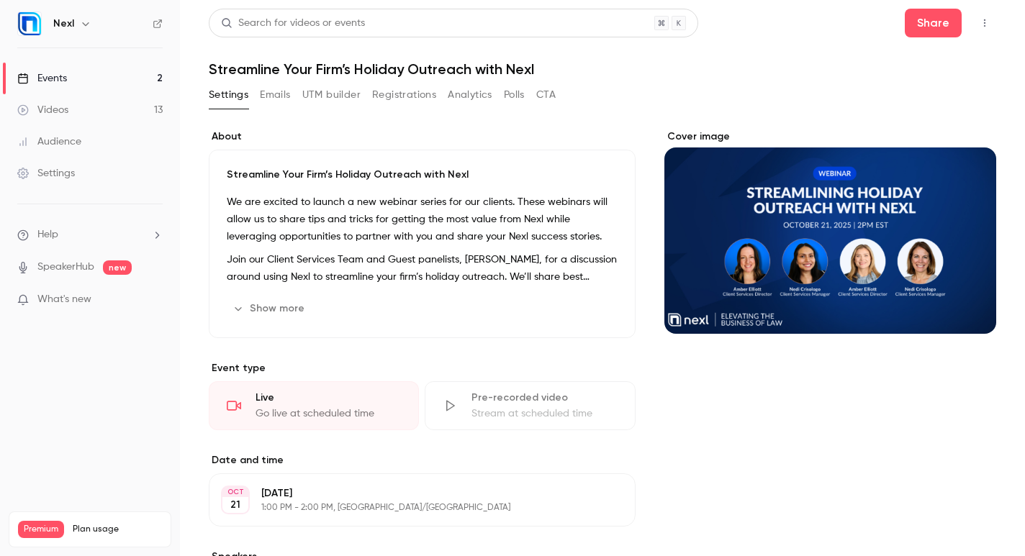
click at [979, 27] on icon "button" at bounding box center [985, 23] width 12 height 10
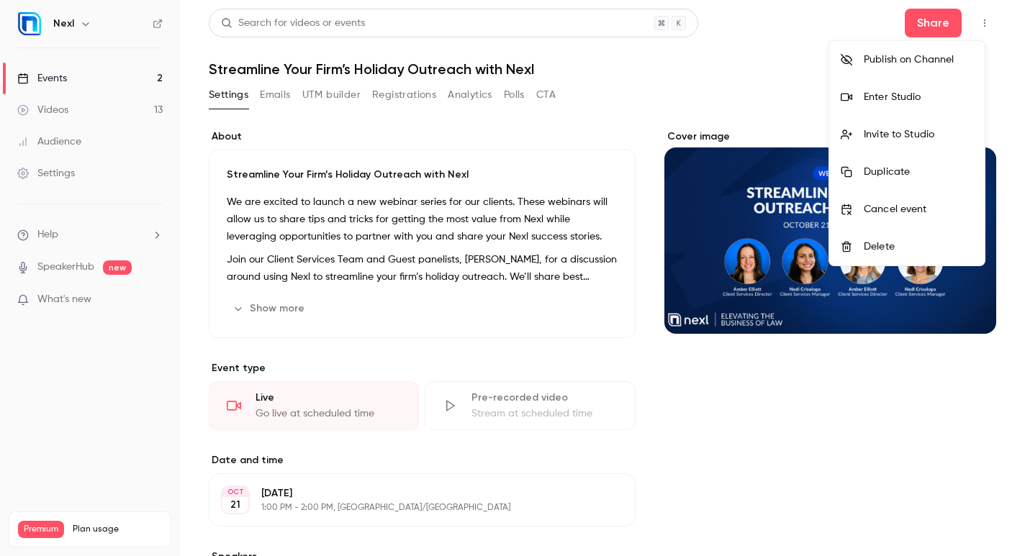
click at [975, 24] on div at bounding box center [512, 278] width 1025 height 556
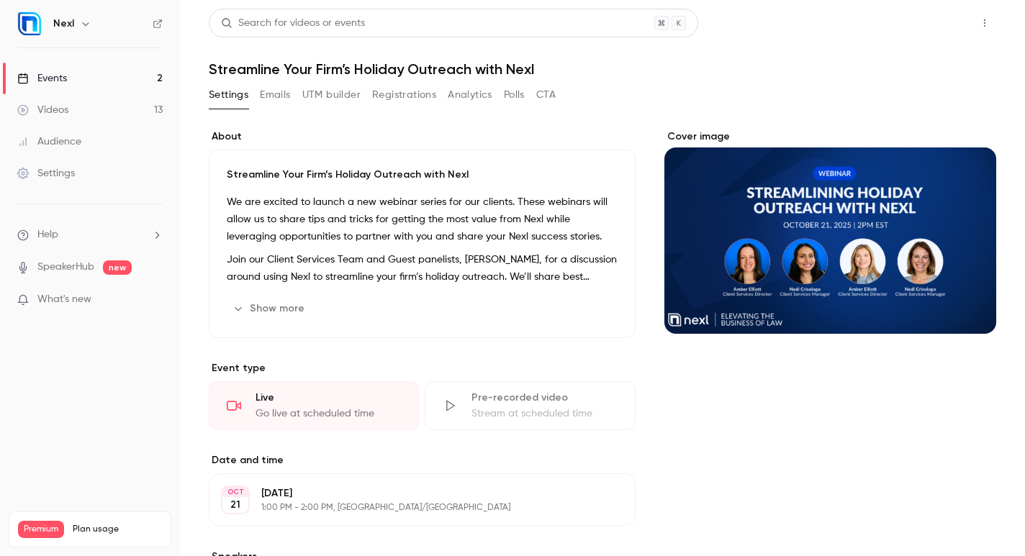
click at [929, 22] on button "Share" at bounding box center [933, 23] width 57 height 29
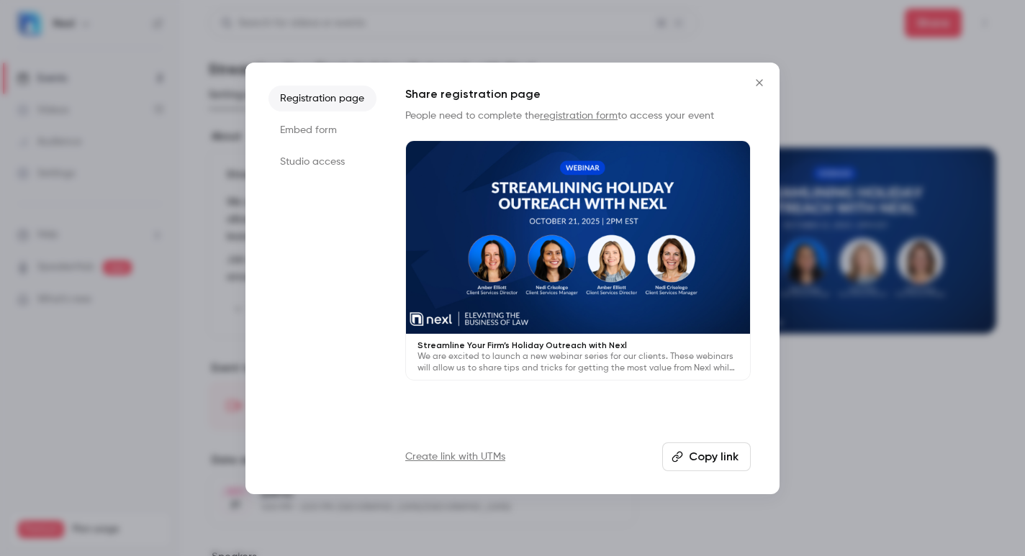
click at [705, 455] on button "Copy link" at bounding box center [706, 457] width 89 height 29
click at [759, 79] on icon "Close" at bounding box center [759, 83] width 17 height 12
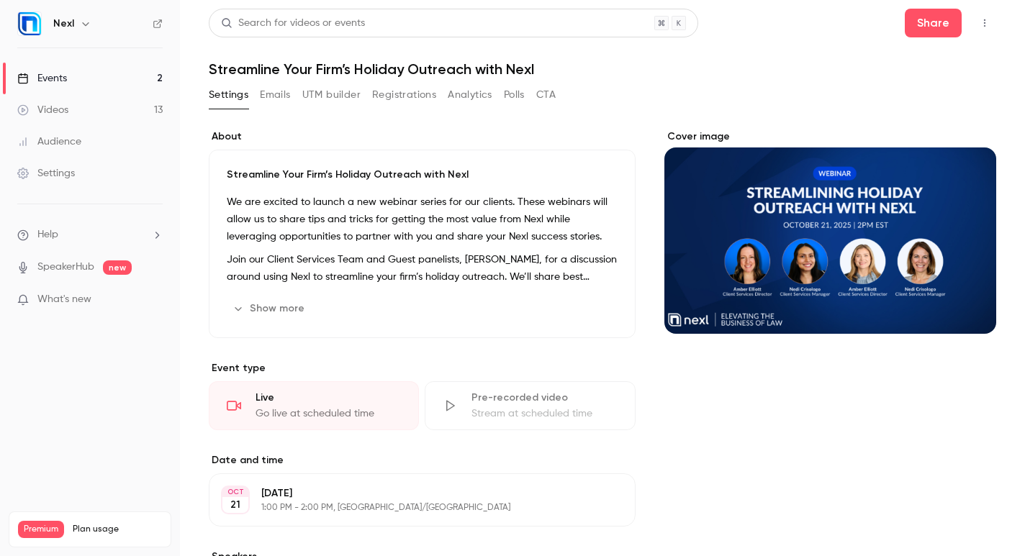
scroll to position [22, 0]
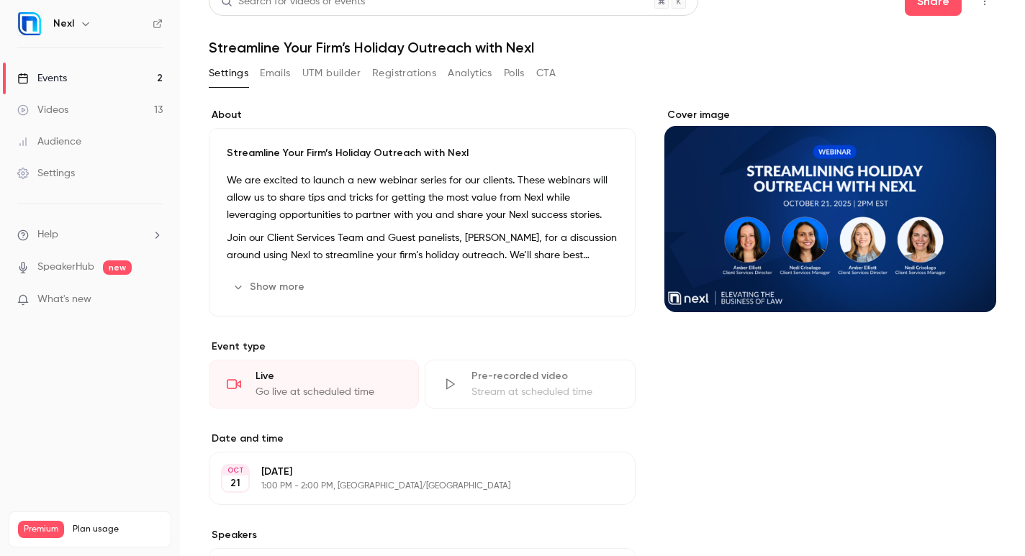
click at [303, 293] on button "Show more" at bounding box center [270, 287] width 86 height 23
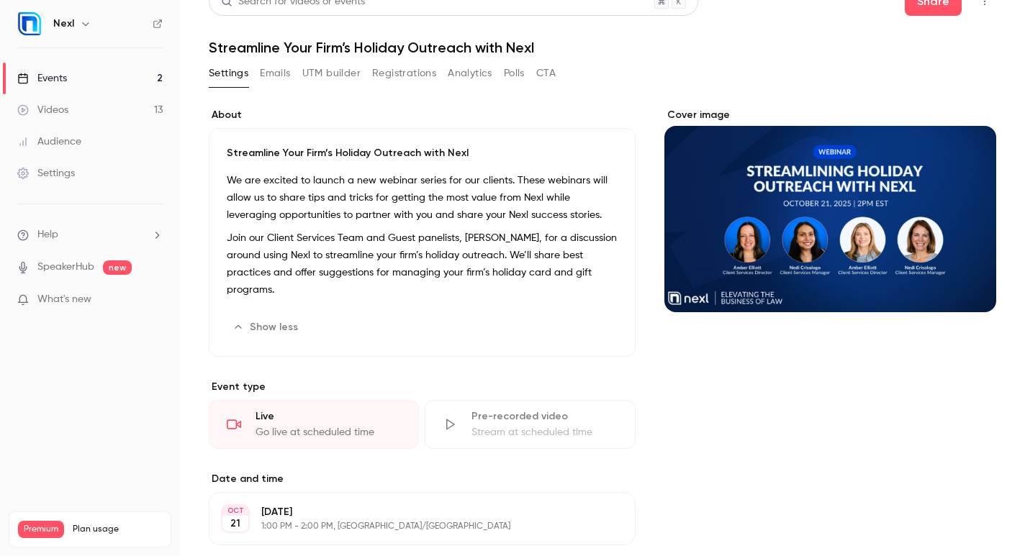
click at [467, 248] on p "Join our Client Services Team and Guest panelists, [PERSON_NAME], for a discuss…" at bounding box center [422, 264] width 391 height 69
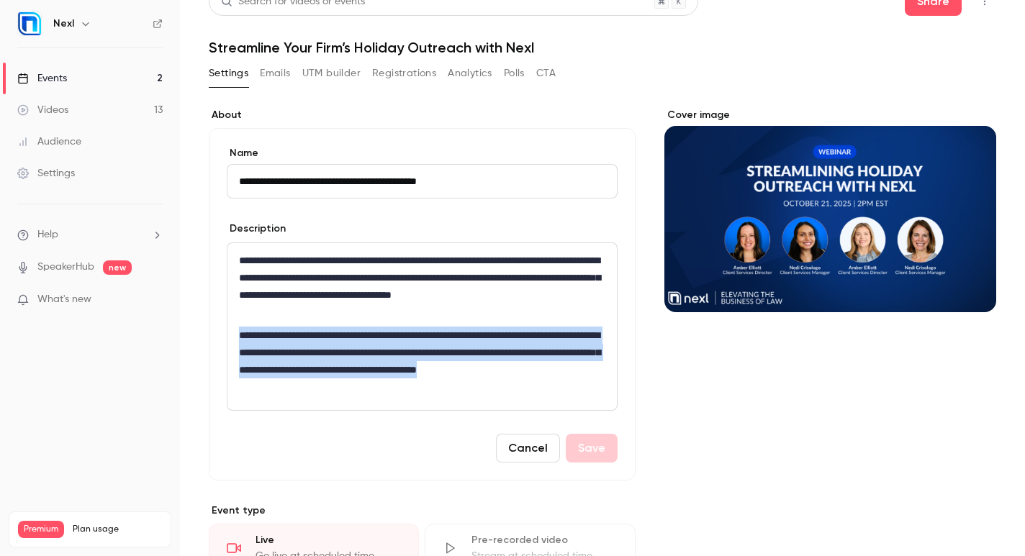
drag, startPoint x: 471, startPoint y: 398, endPoint x: 228, endPoint y: 343, distance: 248.8
click at [228, 343] on div "**********" at bounding box center [421, 326] width 389 height 167
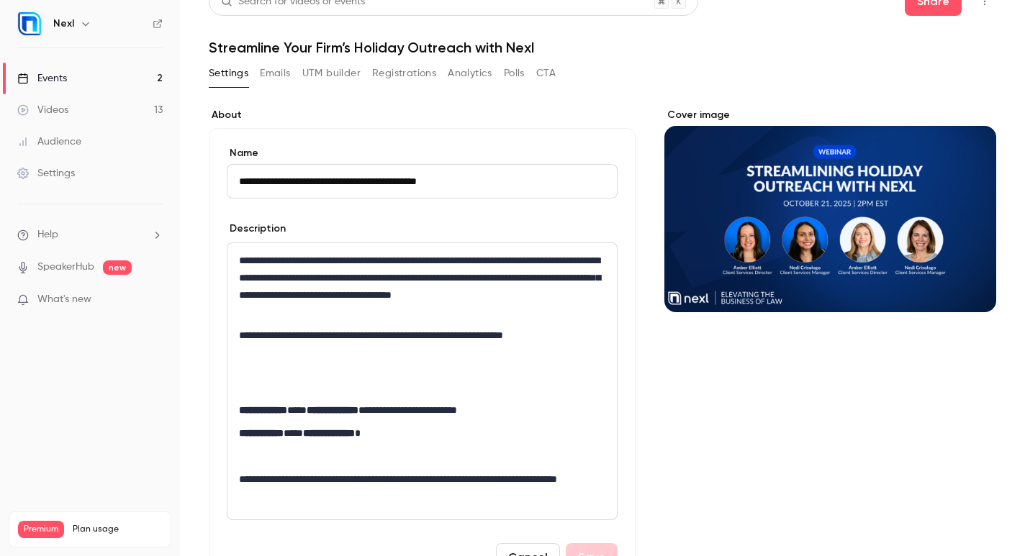
scroll to position [0, 0]
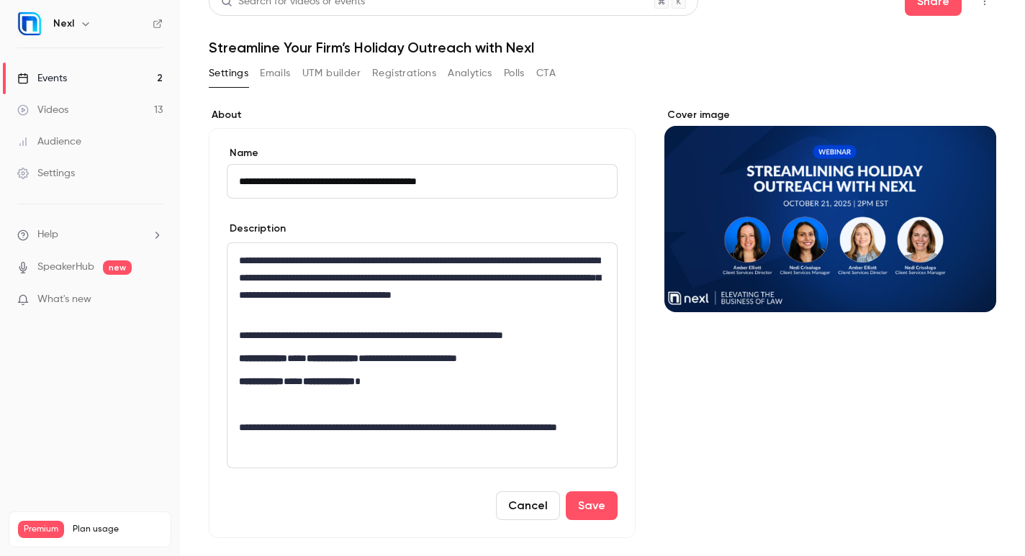
click at [324, 406] on p "editor" at bounding box center [422, 404] width 366 height 17
click at [584, 502] on button "Save" at bounding box center [592, 506] width 52 height 29
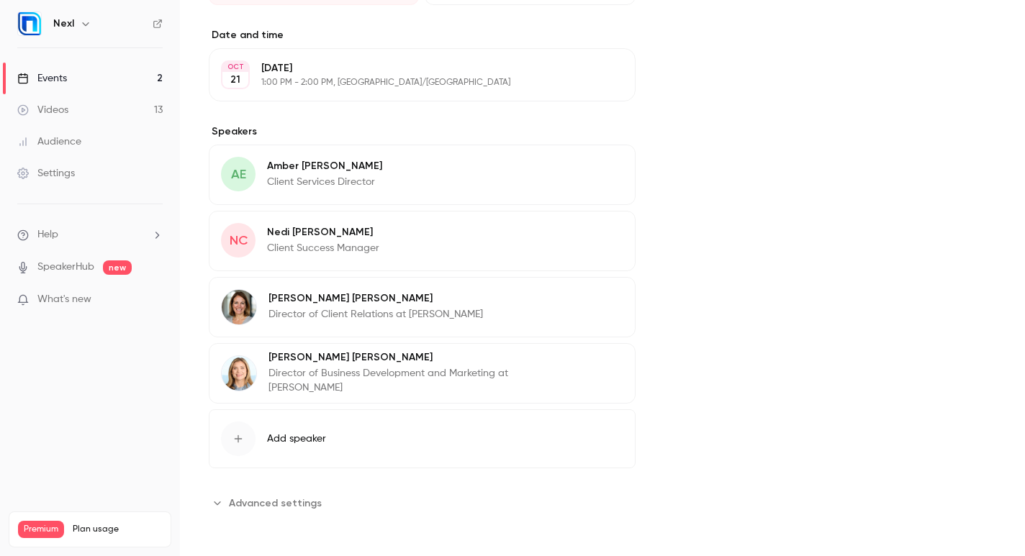
scroll to position [502, 0]
click at [587, 167] on button "Edit" at bounding box center [597, 166] width 53 height 23
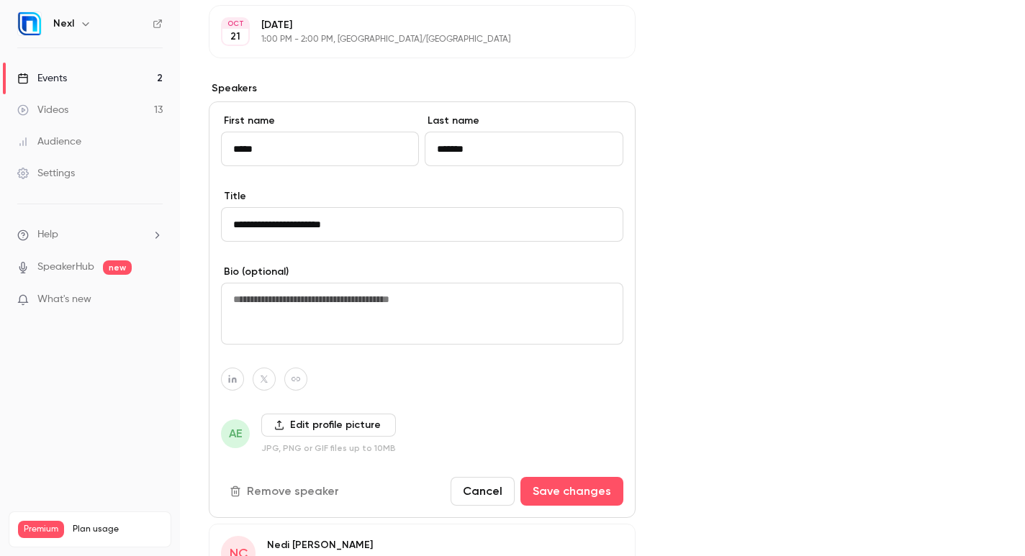
scroll to position [603, 0]
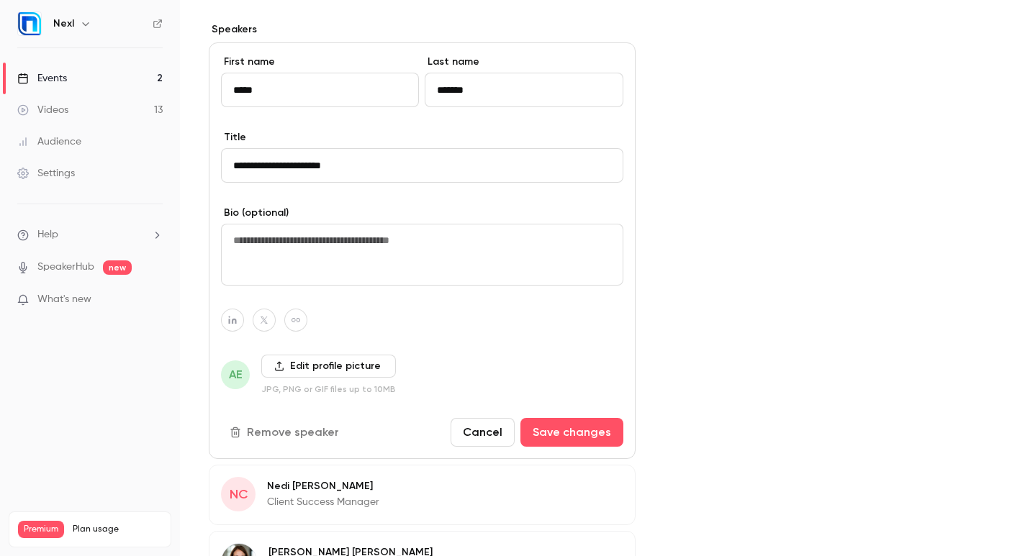
click at [278, 358] on label "Edit profile picture" at bounding box center [328, 366] width 135 height 23
click at [0, 0] on input "Edit profile picture" at bounding box center [0, 0] width 0 height 0
click at [302, 362] on label "Edit profile picture" at bounding box center [328, 366] width 135 height 23
click at [0, 0] on input "Edit profile picture" at bounding box center [0, 0] width 0 height 0
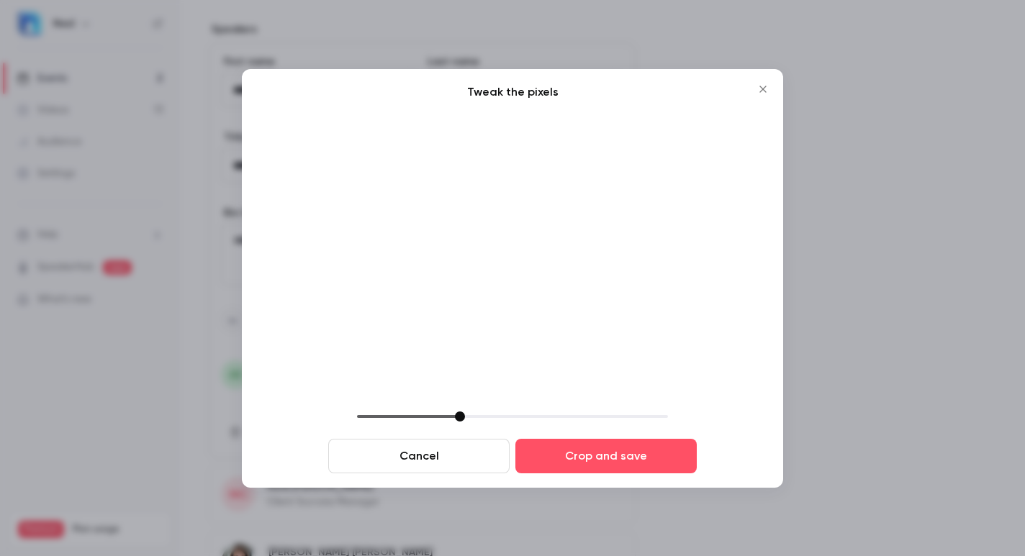
drag, startPoint x: 459, startPoint y: 410, endPoint x: 513, endPoint y: 405, distance: 54.2
click at [539, 407] on div "Tweak the pixels Cancel Crop and save" at bounding box center [512, 279] width 513 height 390
drag, startPoint x: 448, startPoint y: 415, endPoint x: 551, endPoint y: 340, distance: 126.9
click at [454, 410] on div "Tweak the pixels Cancel Crop and save" at bounding box center [512, 279] width 513 height 390
click at [764, 83] on button "Close" at bounding box center [763, 89] width 29 height 29
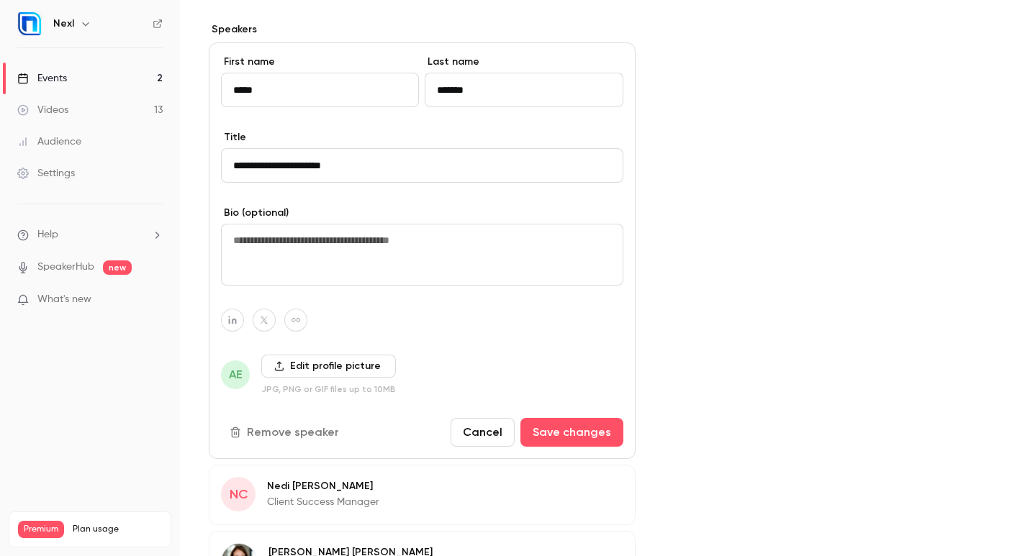
click at [299, 360] on label "Edit profile picture" at bounding box center [328, 366] width 135 height 23
click at [0, 0] on input "Edit profile picture" at bounding box center [0, 0] width 0 height 0
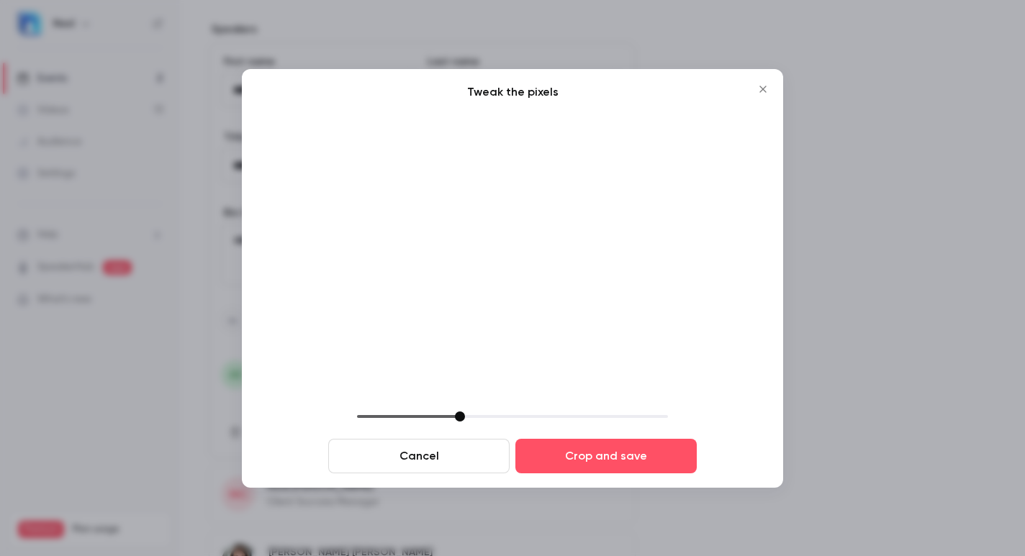
click at [509, 210] on img at bounding box center [512, 256] width 513 height 288
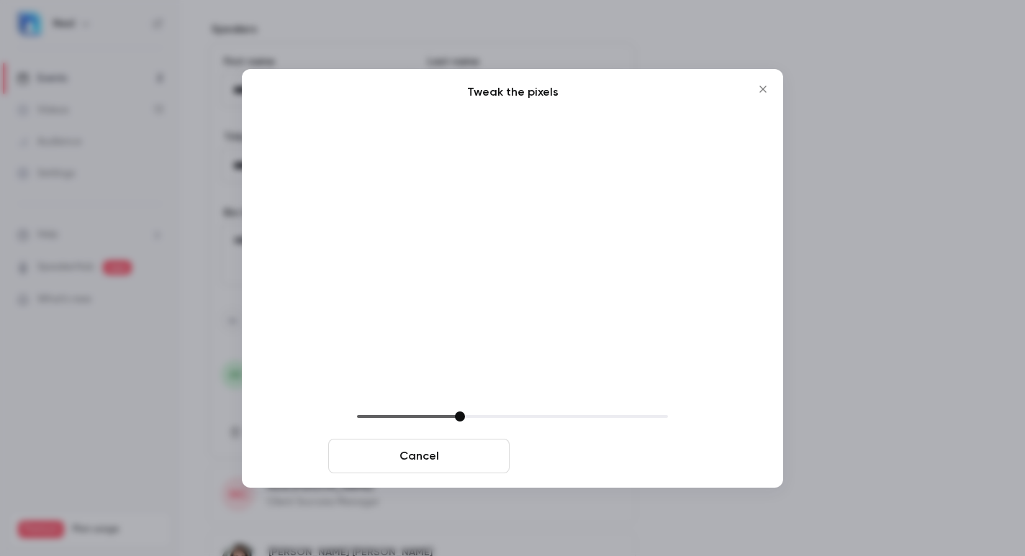
click at [598, 456] on button "Crop and save" at bounding box center [605, 456] width 181 height 35
click at [609, 454] on button "Crop and save" at bounding box center [605, 456] width 181 height 35
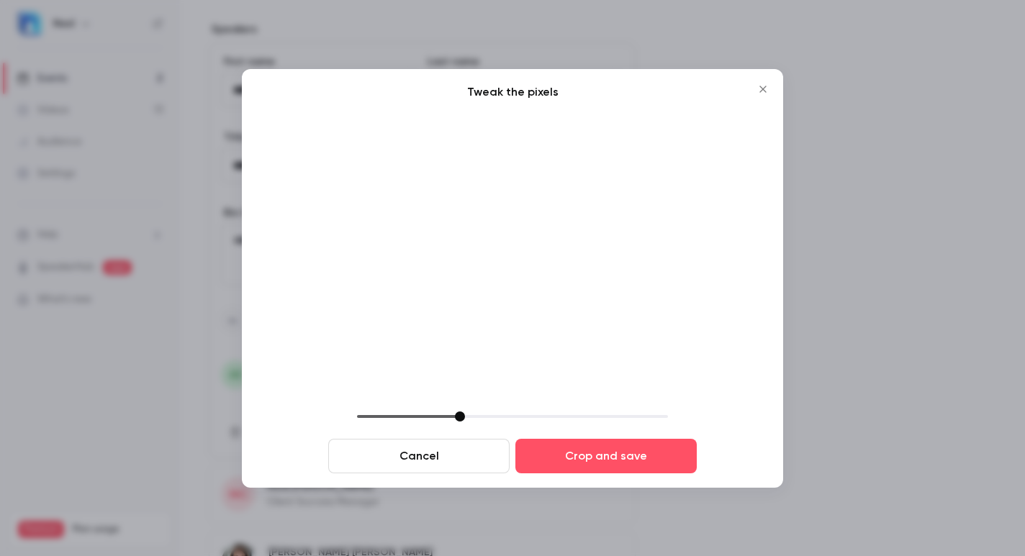
click at [765, 86] on icon "Close" at bounding box center [762, 90] width 17 height 12
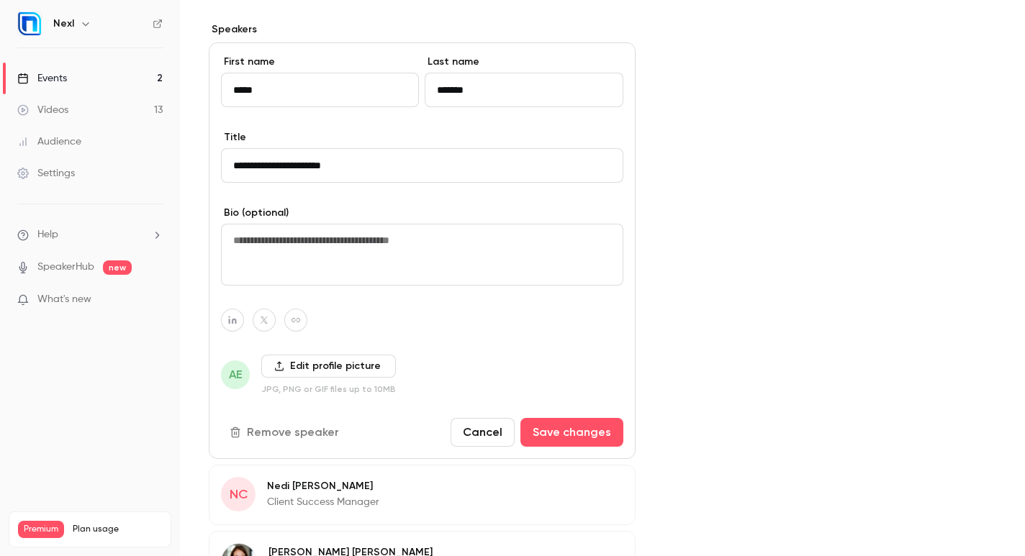
click at [491, 432] on button "Cancel" at bounding box center [483, 432] width 64 height 29
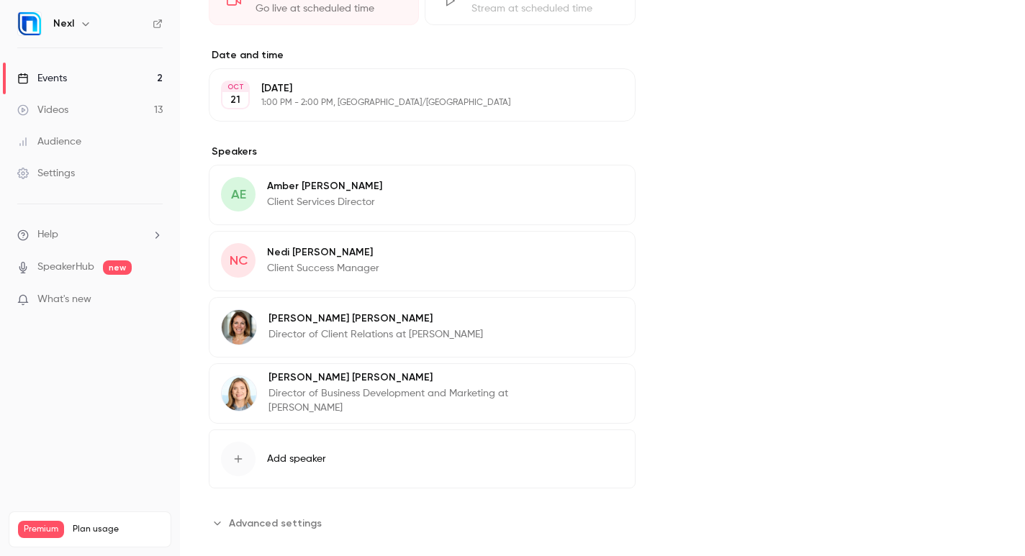
scroll to position [472, 0]
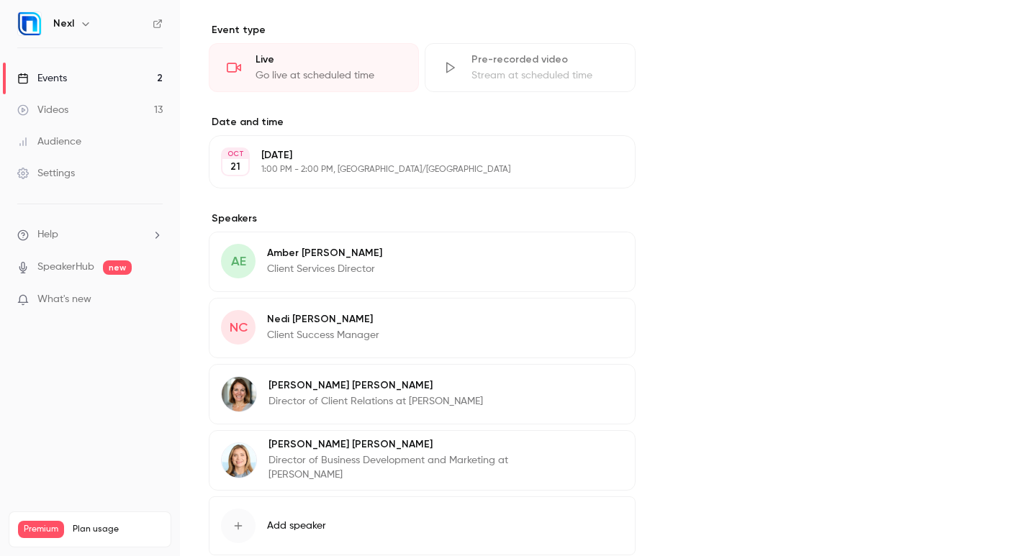
scroll to position [383, 0]
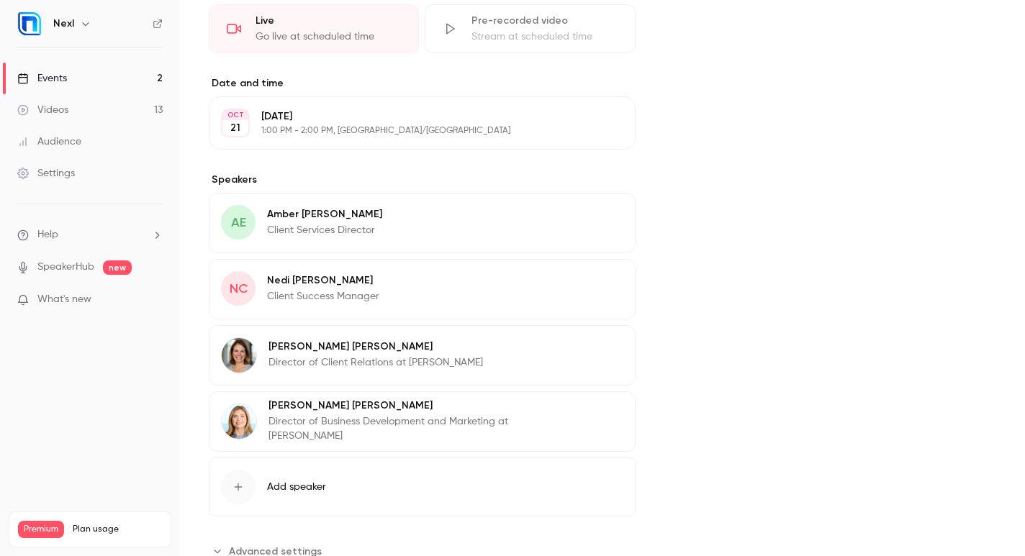
click at [592, 220] on button "Edit" at bounding box center [597, 216] width 53 height 23
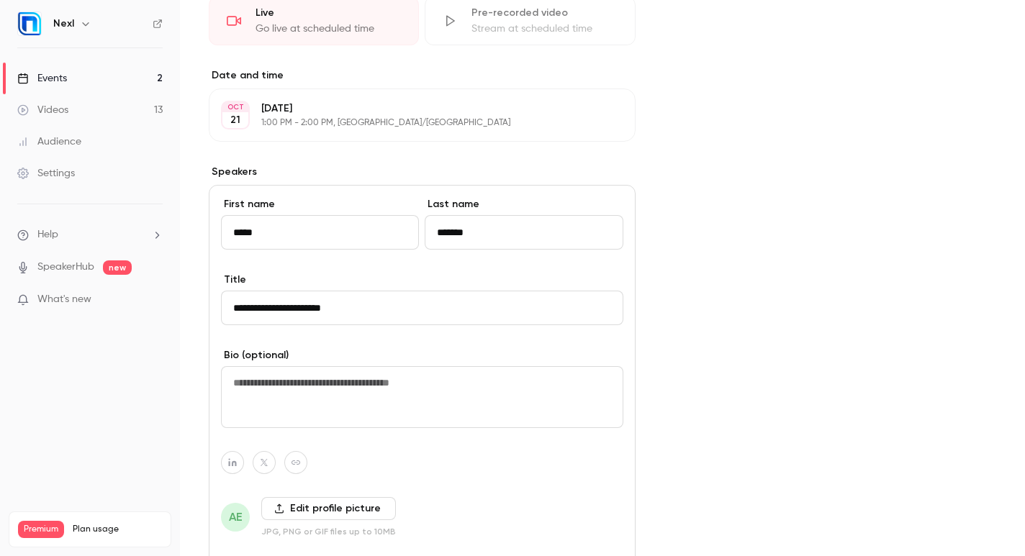
scroll to position [418, 0]
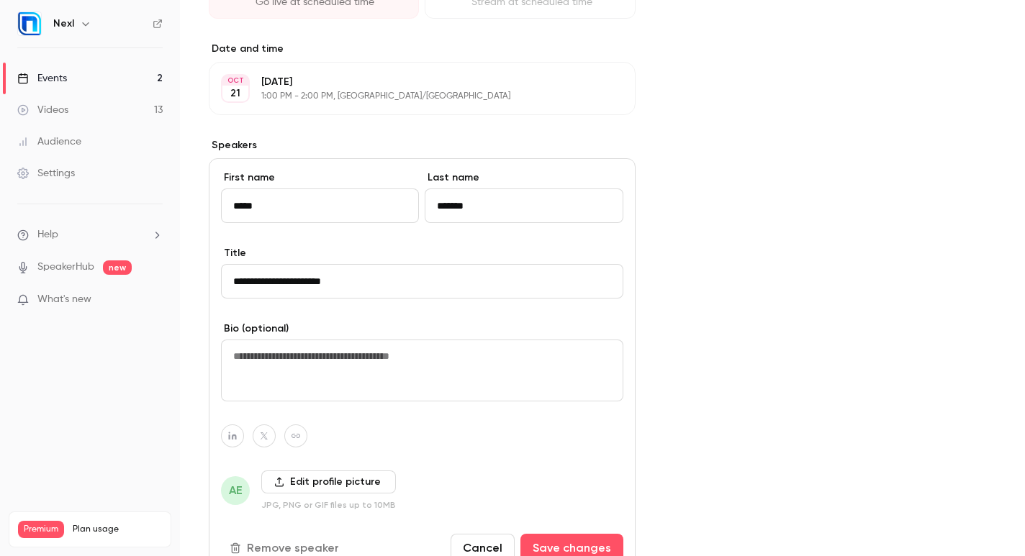
click at [328, 471] on label "Edit profile picture" at bounding box center [328, 482] width 135 height 23
click at [0, 0] on input "Edit profile picture" at bounding box center [0, 0] width 0 height 0
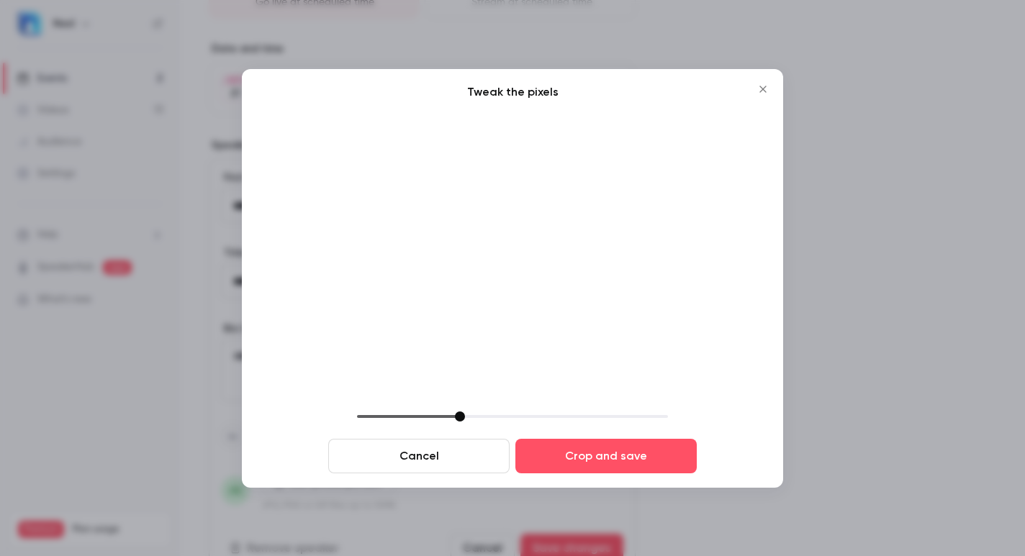
click at [490, 451] on button "Cancel" at bounding box center [418, 456] width 181 height 35
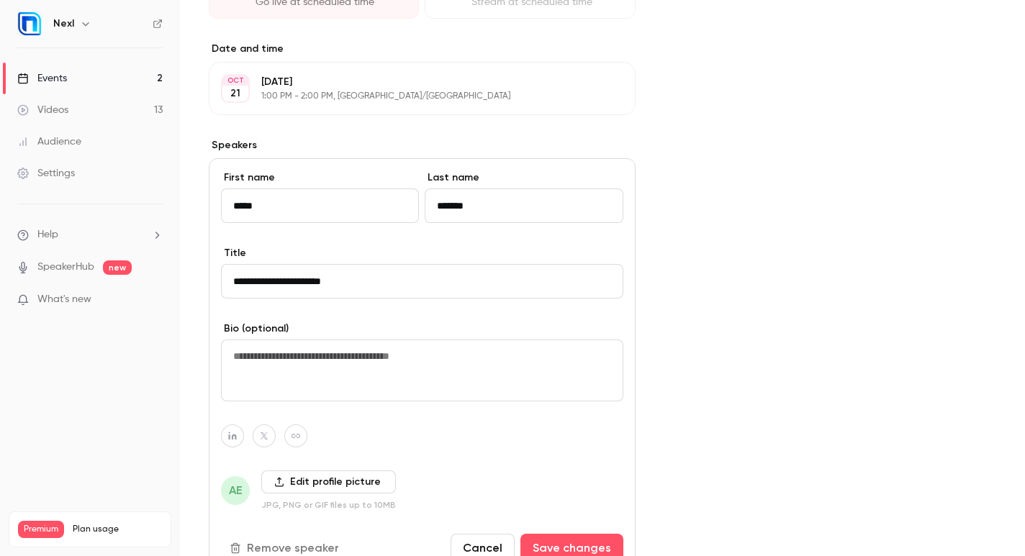
click at [340, 478] on label "Edit profile picture" at bounding box center [328, 482] width 135 height 23
click at [0, 0] on input "Edit profile picture" at bounding box center [0, 0] width 0 height 0
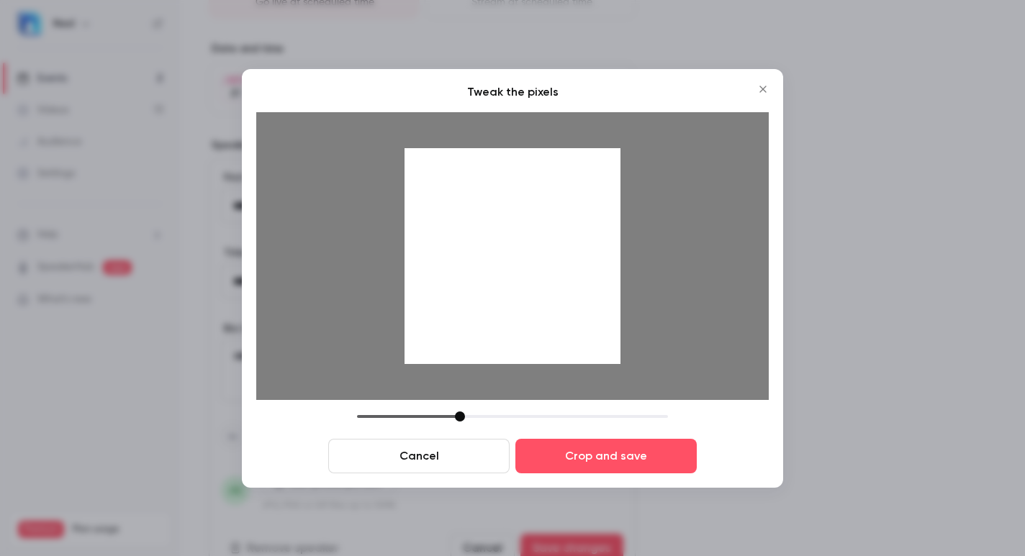
click at [587, 327] on div at bounding box center [513, 256] width 216 height 216
drag, startPoint x: 456, startPoint y: 413, endPoint x: 472, endPoint y: 417, distance: 16.2
click at [472, 417] on div at bounding box center [472, 417] width 10 height 10
drag, startPoint x: 540, startPoint y: 315, endPoint x: 536, endPoint y: 340, distance: 25.6
click at [536, 340] on div at bounding box center [513, 256] width 216 height 216
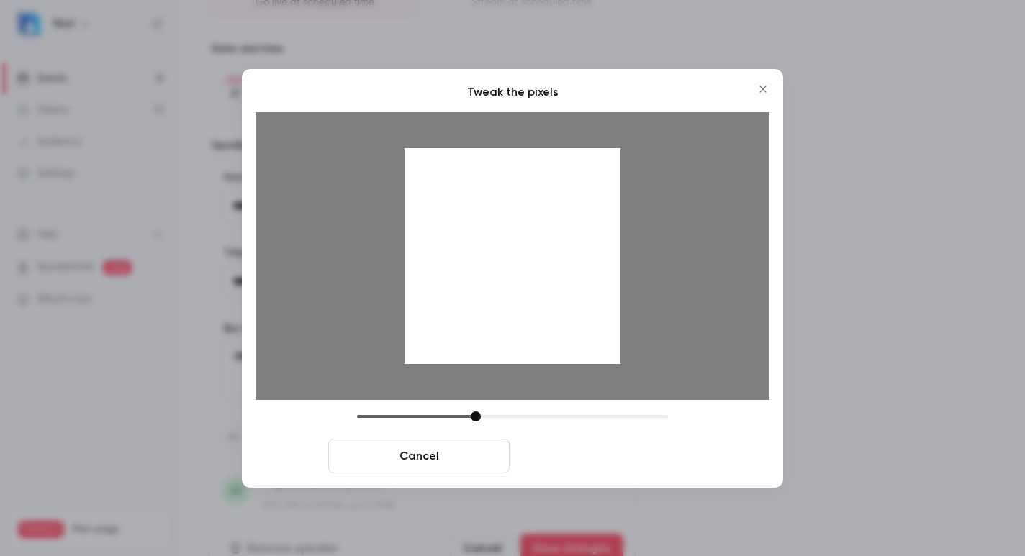
click at [657, 463] on button "Crop and save" at bounding box center [605, 456] width 181 height 35
click at [664, 454] on div "Cover image" at bounding box center [830, 298] width 332 height 1173
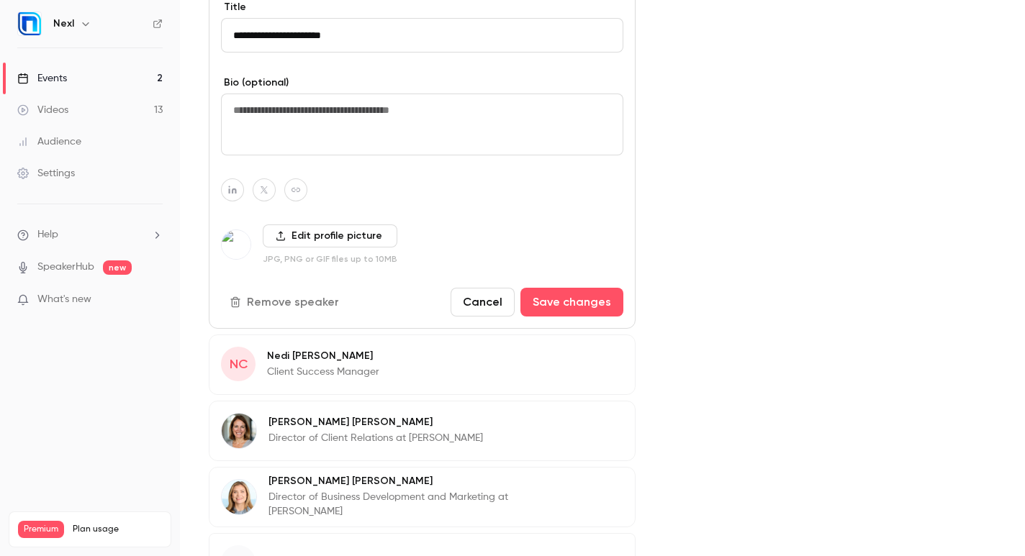
scroll to position [667, 0]
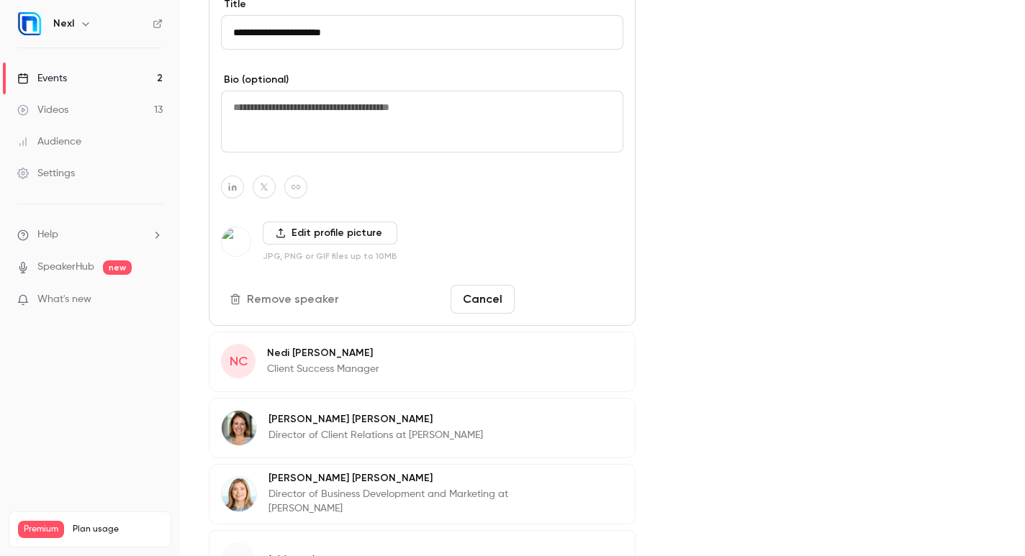
click at [587, 307] on button "Save changes" at bounding box center [571, 299] width 103 height 29
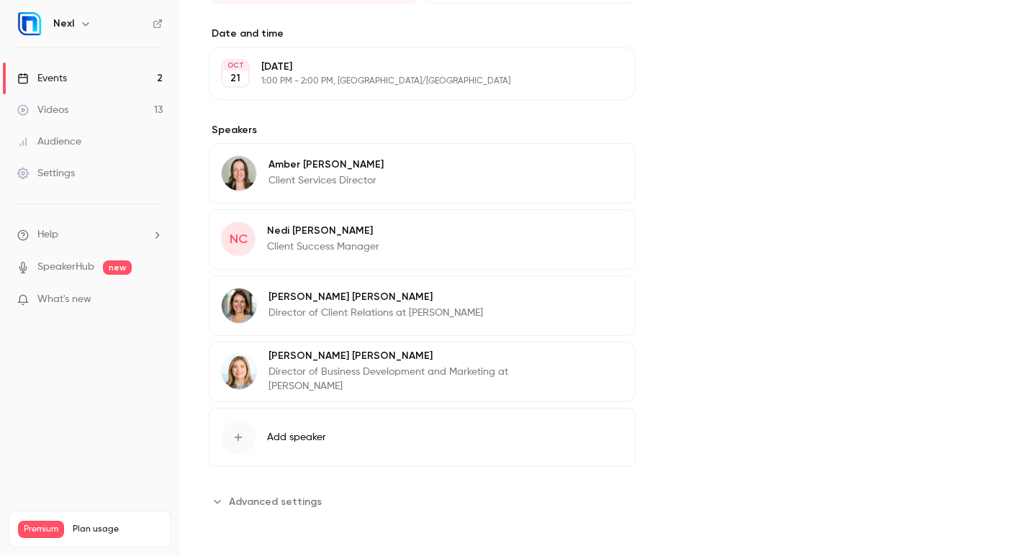
scroll to position [310, 0]
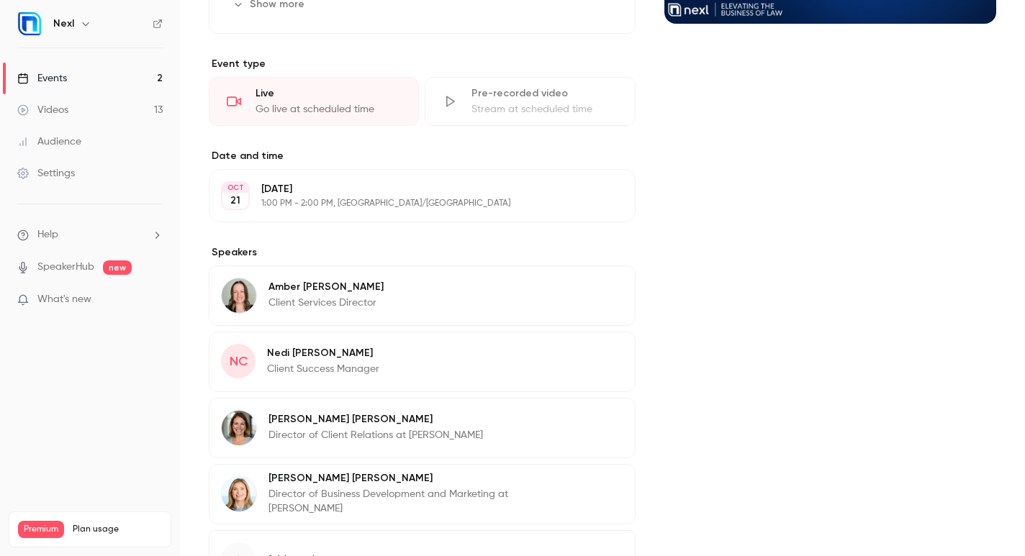
click at [571, 356] on button "Edit" at bounding box center [597, 355] width 53 height 23
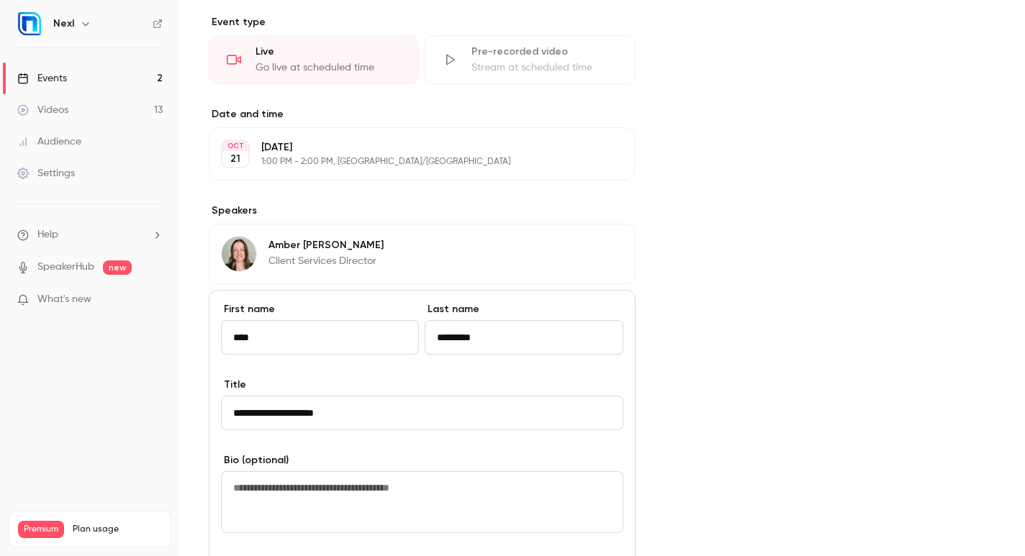
scroll to position [555, 0]
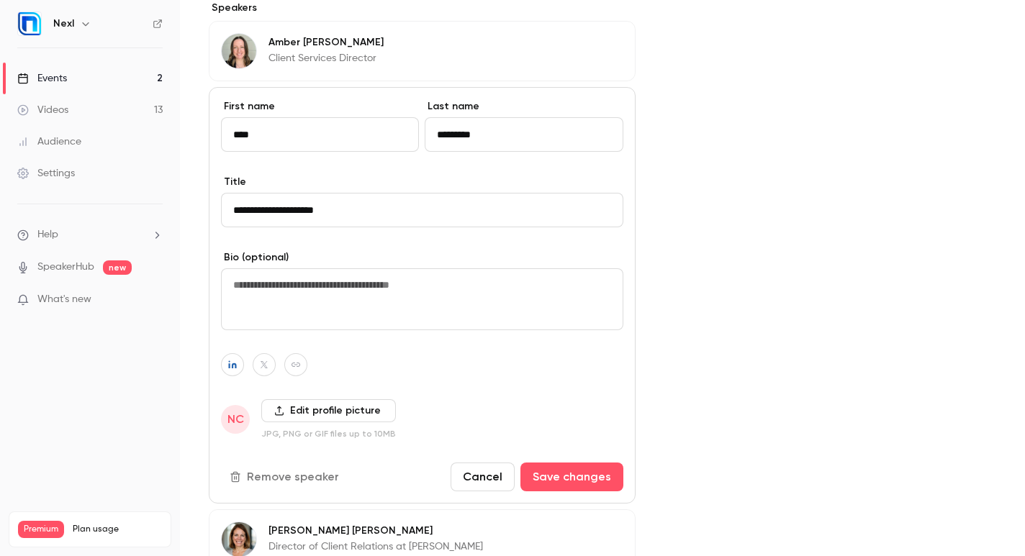
click at [357, 412] on label "Edit profile picture" at bounding box center [328, 411] width 135 height 23
click at [0, 0] on input "Edit profile picture" at bounding box center [0, 0] width 0 height 0
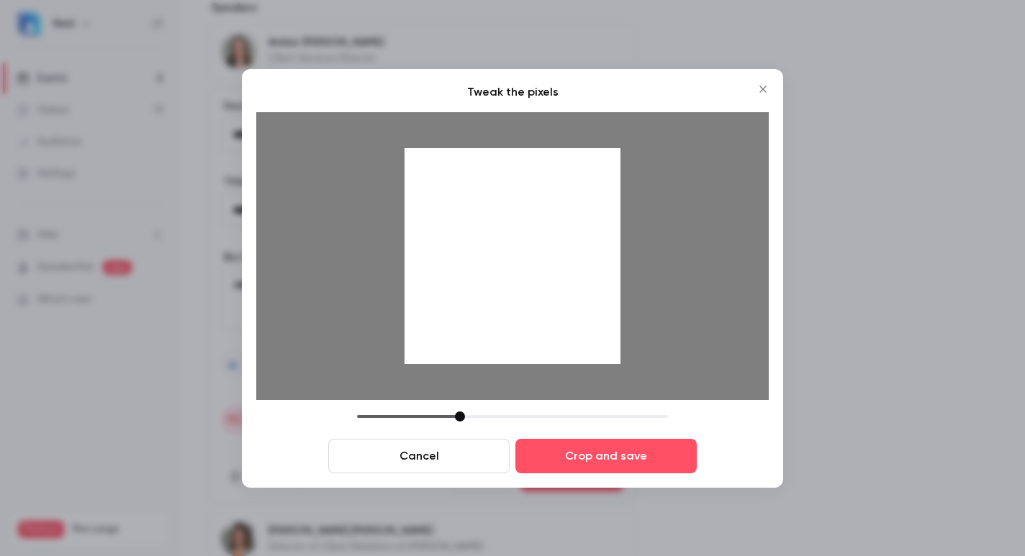
drag, startPoint x: 556, startPoint y: 315, endPoint x: 559, endPoint y: 329, distance: 14.7
click at [559, 329] on div at bounding box center [513, 256] width 216 height 216
drag, startPoint x: 461, startPoint y: 413, endPoint x: 497, endPoint y: 407, distance: 35.7
click at [502, 409] on div "Tweak the pixels Cancel Crop and save" at bounding box center [512, 279] width 513 height 390
click at [492, 406] on div "Tweak the pixels Cancel Crop and save" at bounding box center [512, 279] width 513 height 390
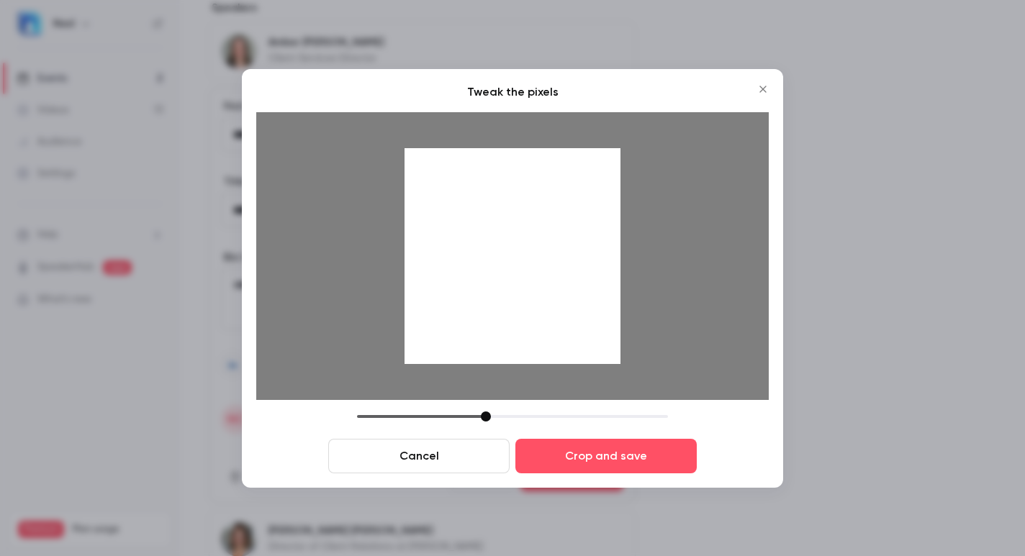
drag, startPoint x: 505, startPoint y: 413, endPoint x: 486, endPoint y: 411, distance: 18.8
click at [486, 412] on div at bounding box center [512, 417] width 311 height 10
drag, startPoint x: 560, startPoint y: 348, endPoint x: 585, endPoint y: 349, distance: 24.5
click at [585, 349] on div at bounding box center [513, 256] width 216 height 216
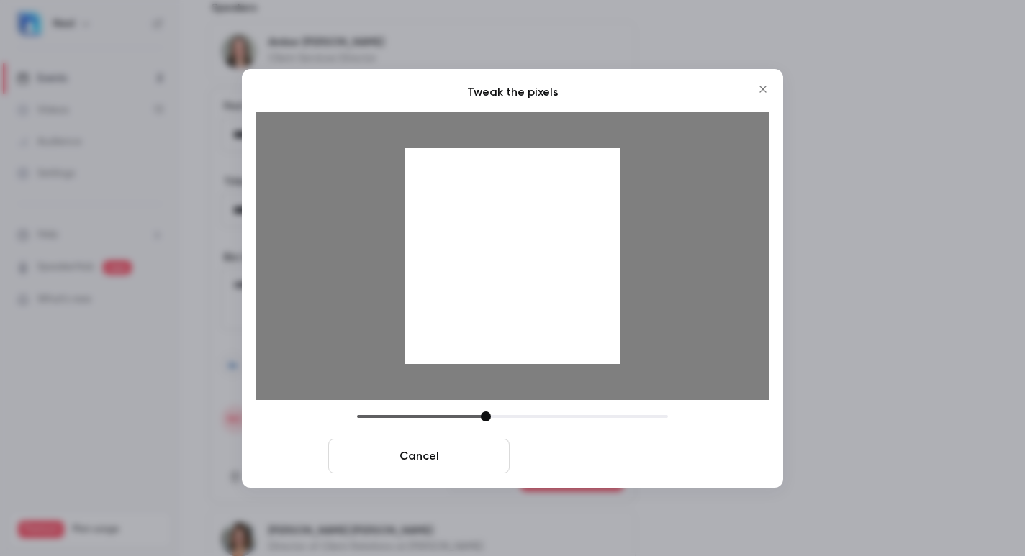
click at [577, 448] on button "Crop and save" at bounding box center [605, 456] width 181 height 35
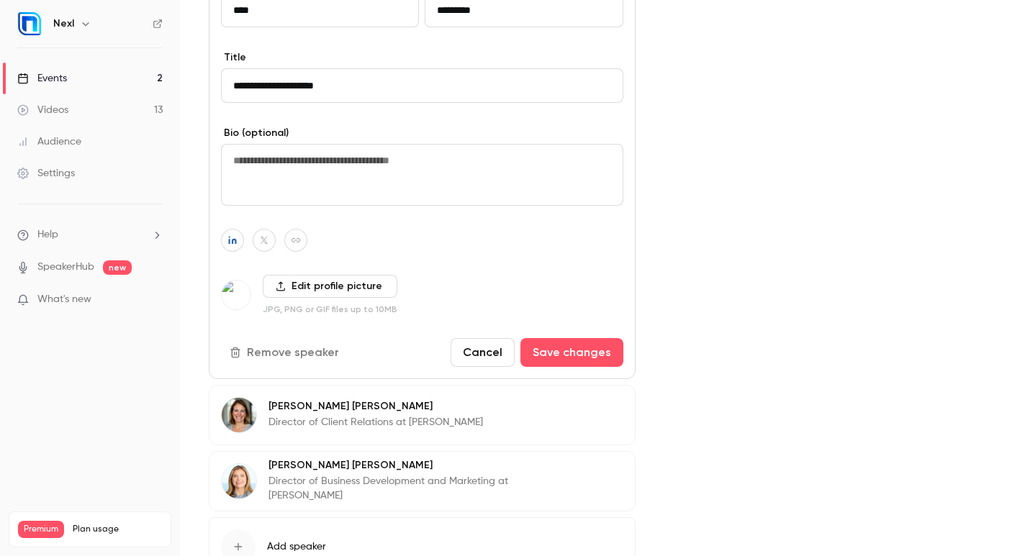
scroll to position [675, 0]
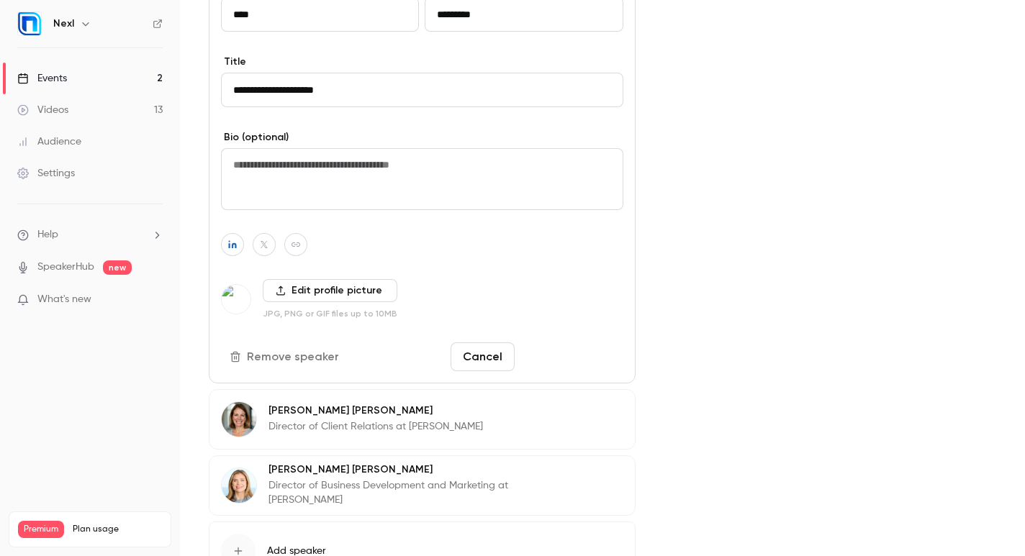
click at [591, 366] on button "Save changes" at bounding box center [571, 357] width 103 height 29
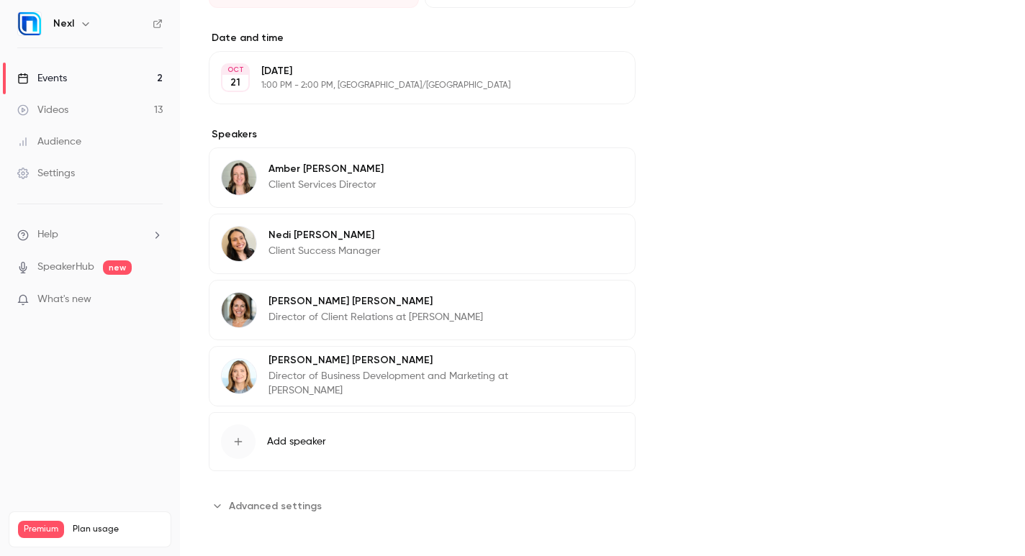
scroll to position [428, 0]
